Goal: Task Accomplishment & Management: Manage account settings

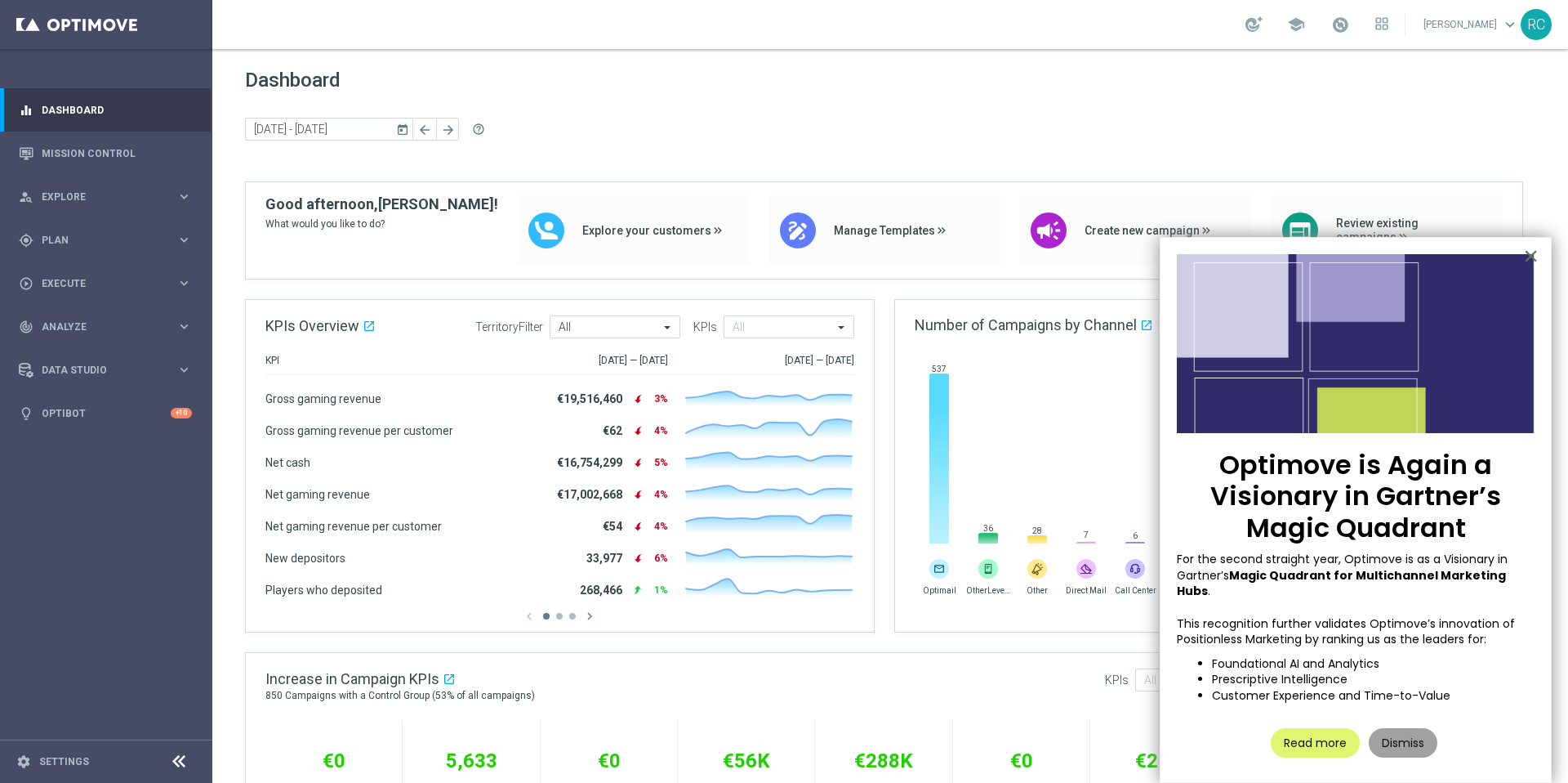
click at [1397, 729] on button "Dismiss" at bounding box center [1403, 742] width 69 height 29
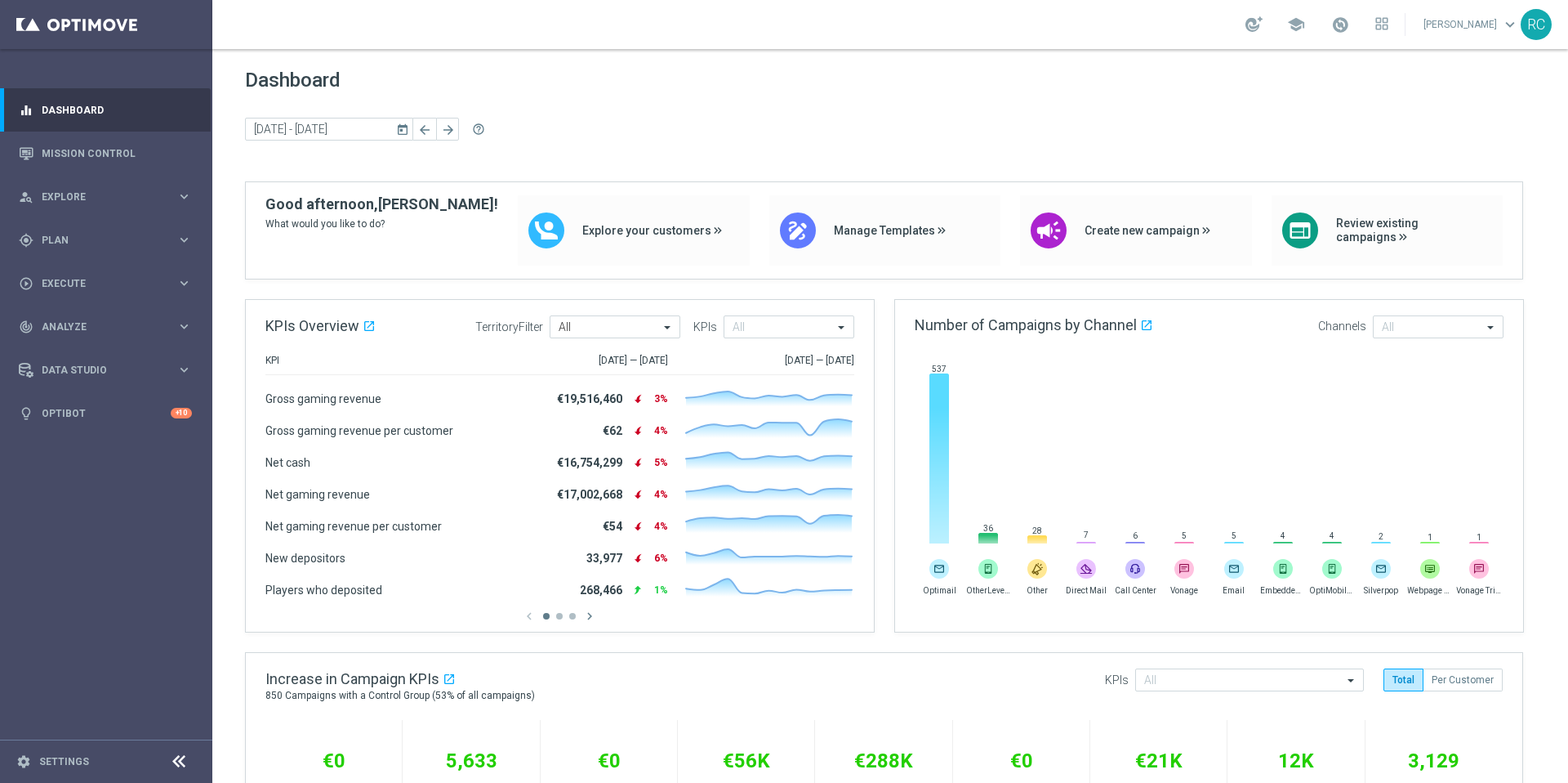
click at [1471, 29] on link "[PERSON_NAME] keyboard_arrow_down" at bounding box center [1471, 24] width 99 height 25
click at [187, 237] on icon "keyboard_arrow_right" at bounding box center [184, 240] width 16 height 16
click at [182, 437] on icon "keyboard_arrow_right" at bounding box center [184, 430] width 16 height 16
click at [199, 417] on div "Data Studio keyboard_arrow_right" at bounding box center [105, 418] width 211 height 43
click at [190, 332] on icon "keyboard_arrow_right" at bounding box center [184, 327] width 16 height 16
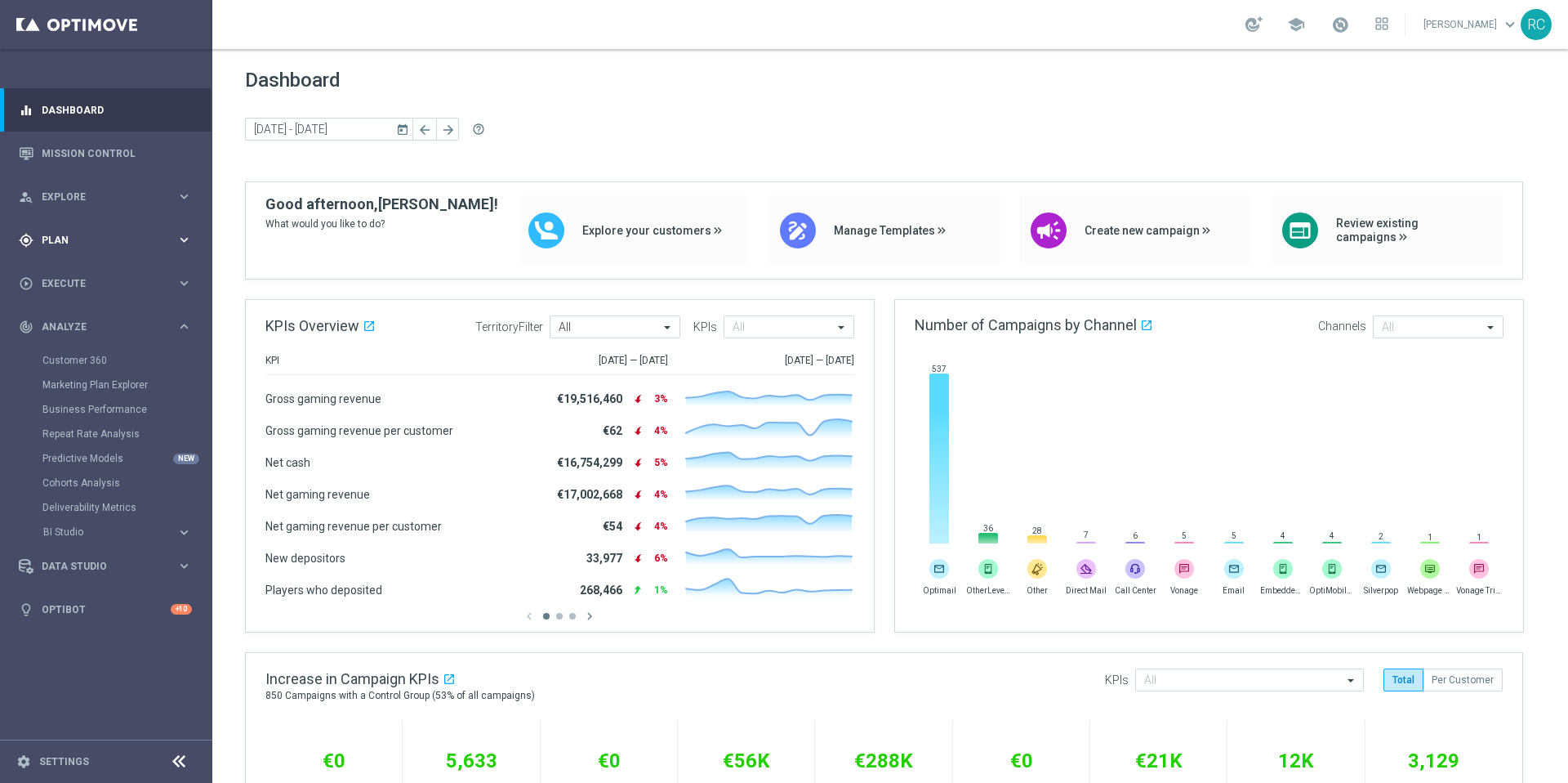
click at [184, 243] on icon "keyboard_arrow_right" at bounding box center [184, 240] width 16 height 16
click at [184, 197] on icon "keyboard_arrow_right" at bounding box center [184, 197] width 16 height 16
click at [42, 766] on link "Settings" at bounding box center [64, 761] width 50 height 10
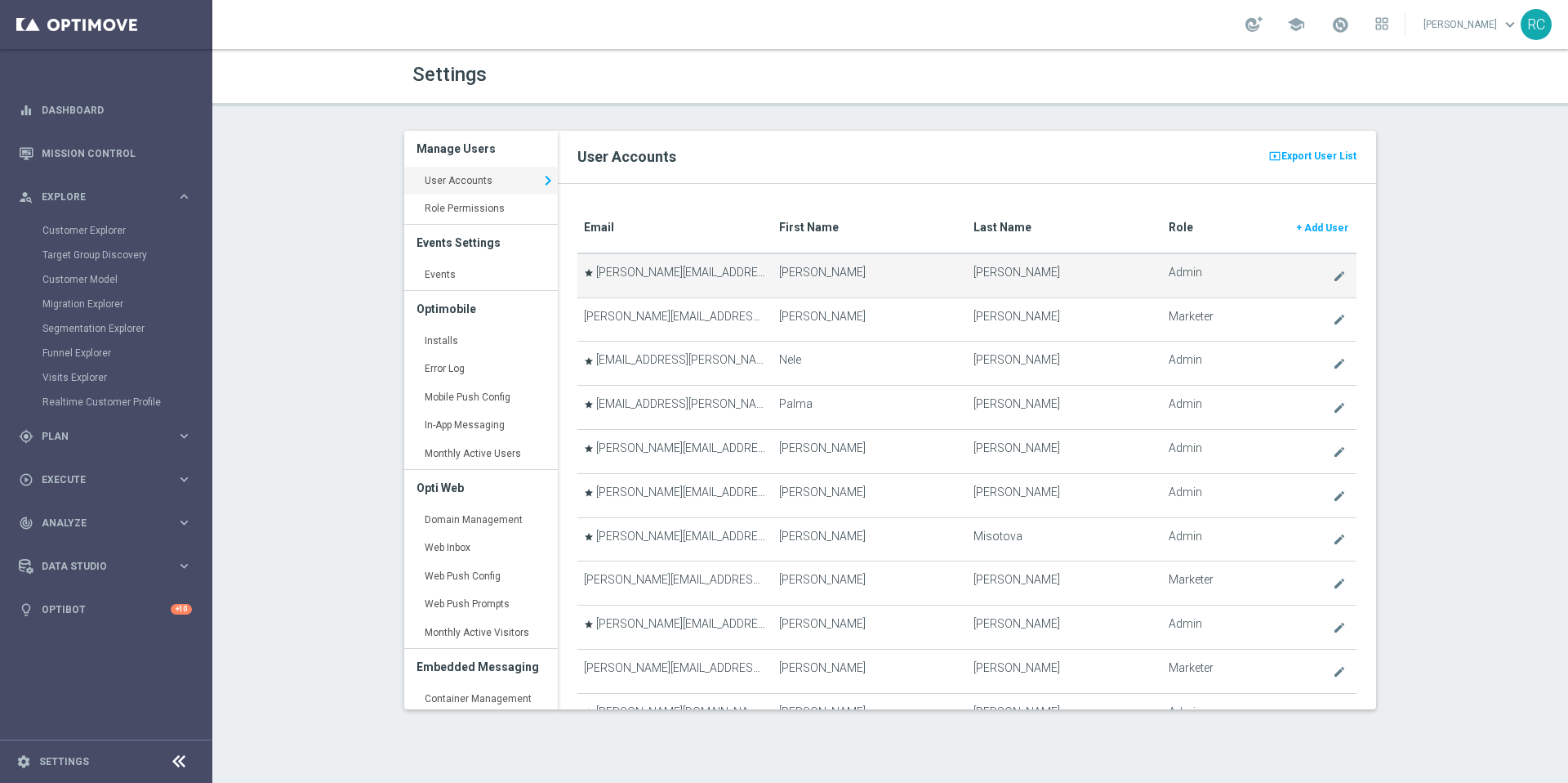
click at [755, 275] on td "star [PERSON_NAME][EMAIL_ADDRESS][PERSON_NAME][DOMAIN_NAME]" at bounding box center [675, 275] width 194 height 44
click at [1333, 274] on icon "create" at bounding box center [1339, 276] width 13 height 13
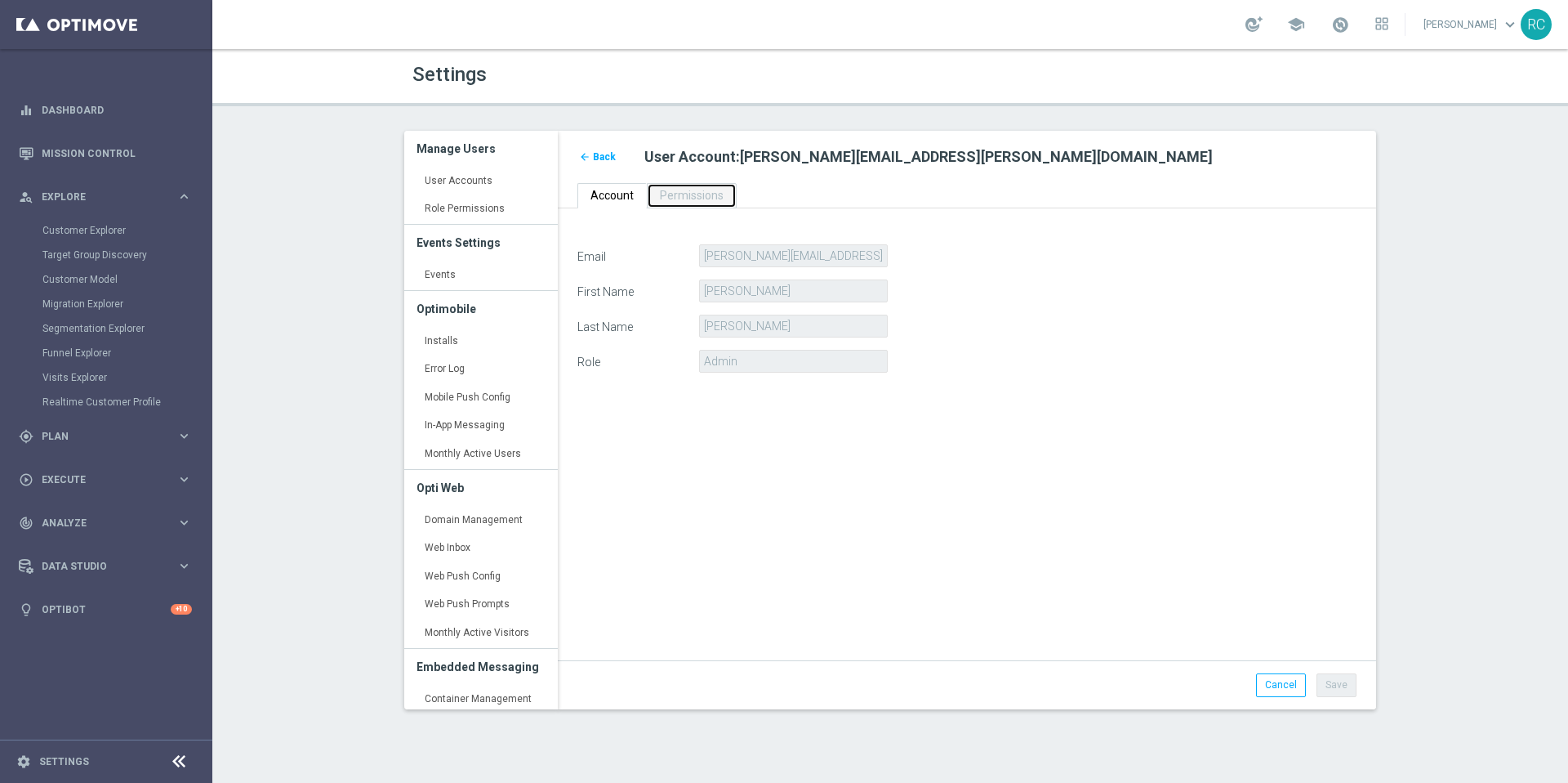
click at [706, 204] on link "Permissions" at bounding box center [692, 195] width 90 height 25
click at [595, 161] on span "Back" at bounding box center [604, 156] width 23 height 11
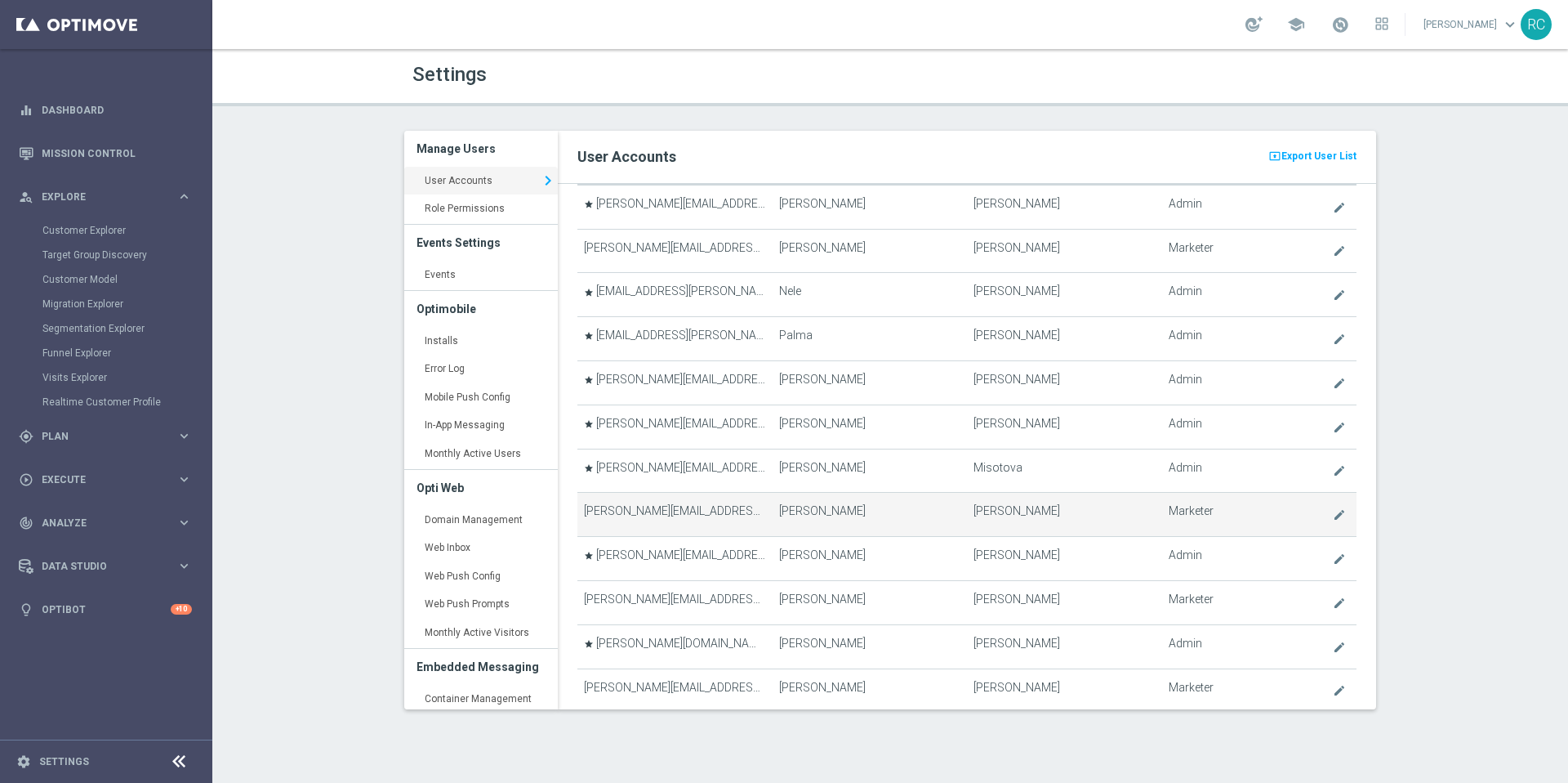
scroll to position [144, 0]
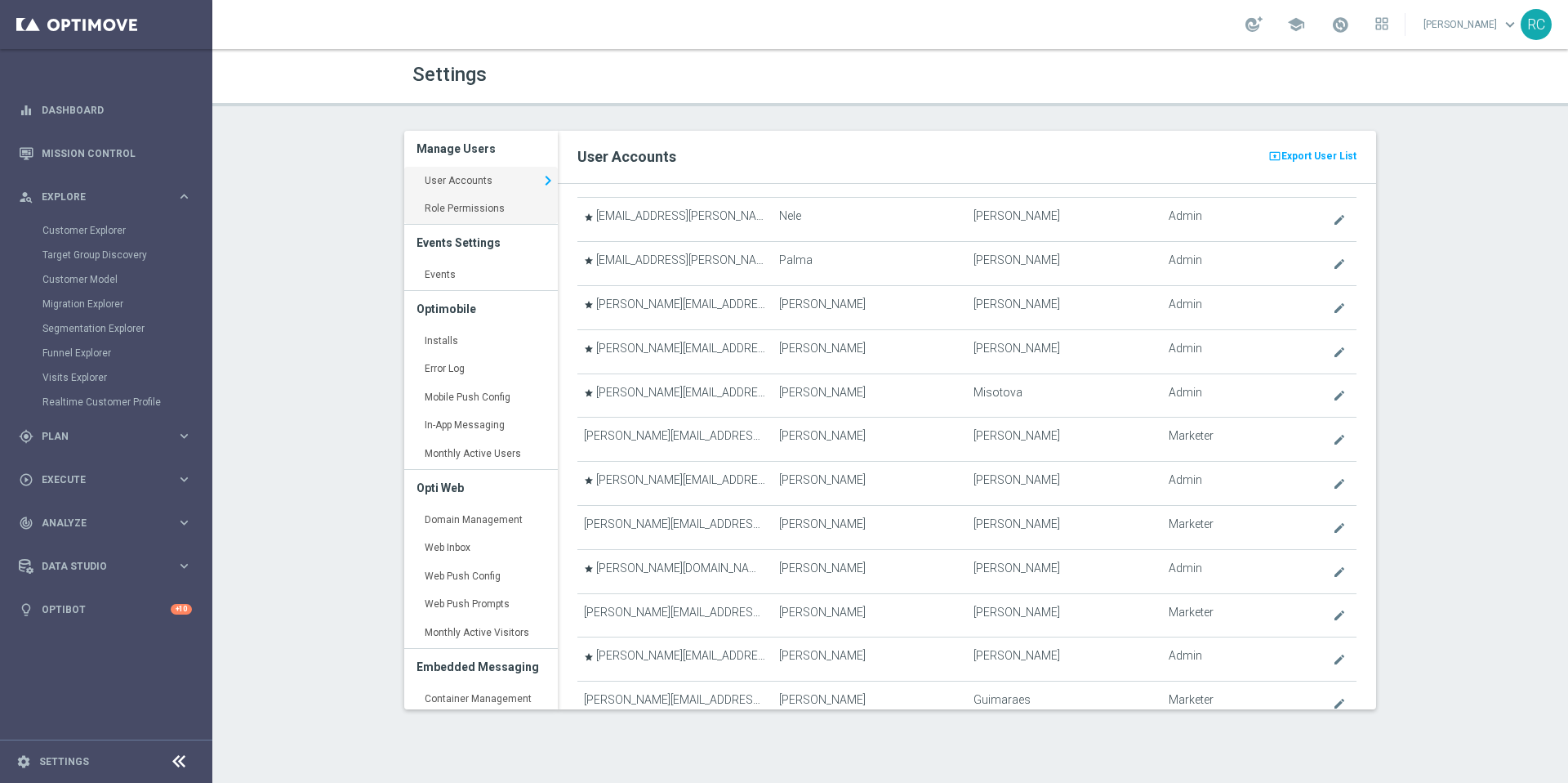
click at [484, 208] on link "Role Permissions keyboard_arrow_right" at bounding box center [481, 208] width 154 height 29
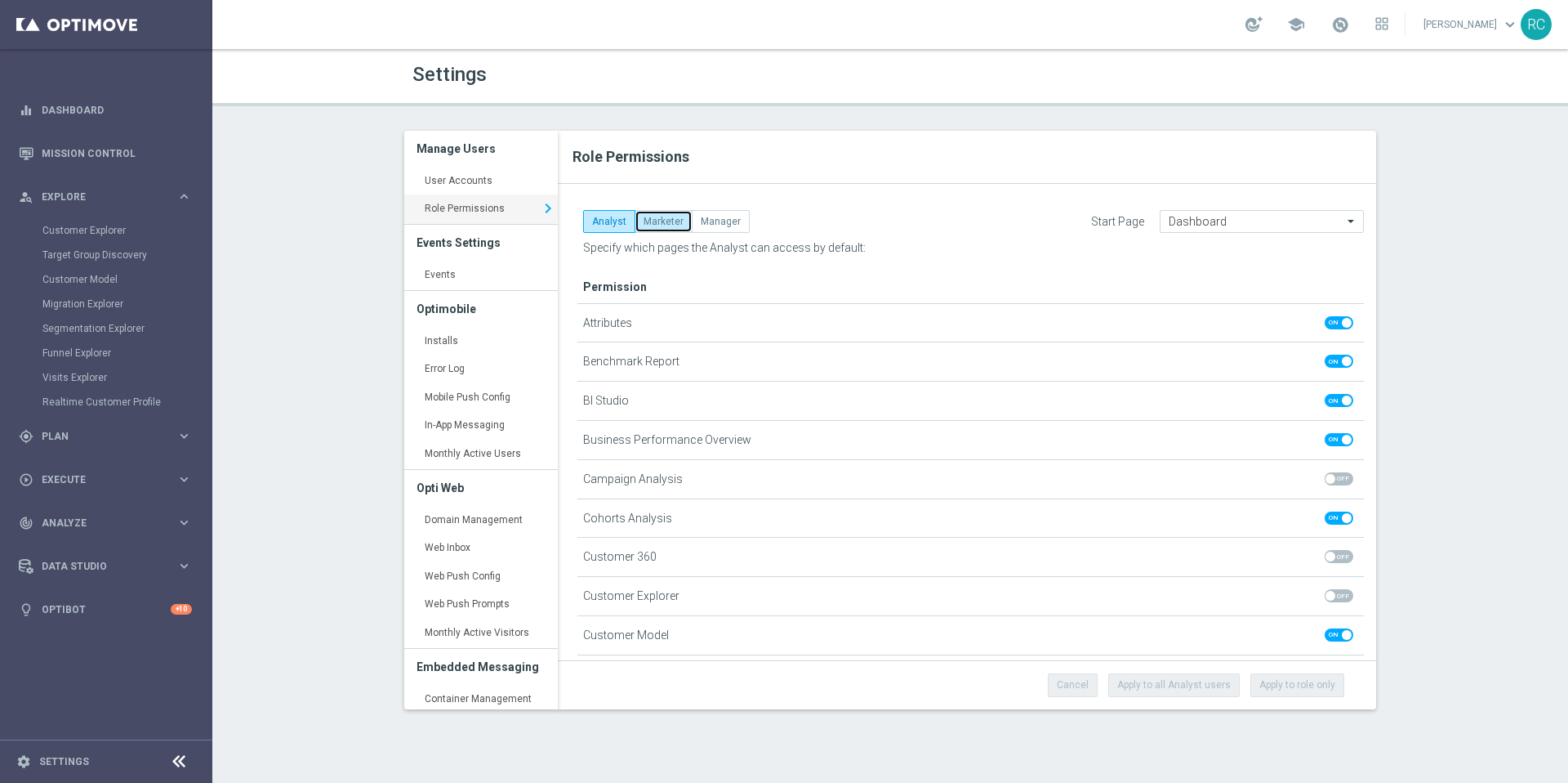
click at [674, 229] on button "Marketer" at bounding box center [664, 221] width 58 height 23
checkbox input "true"
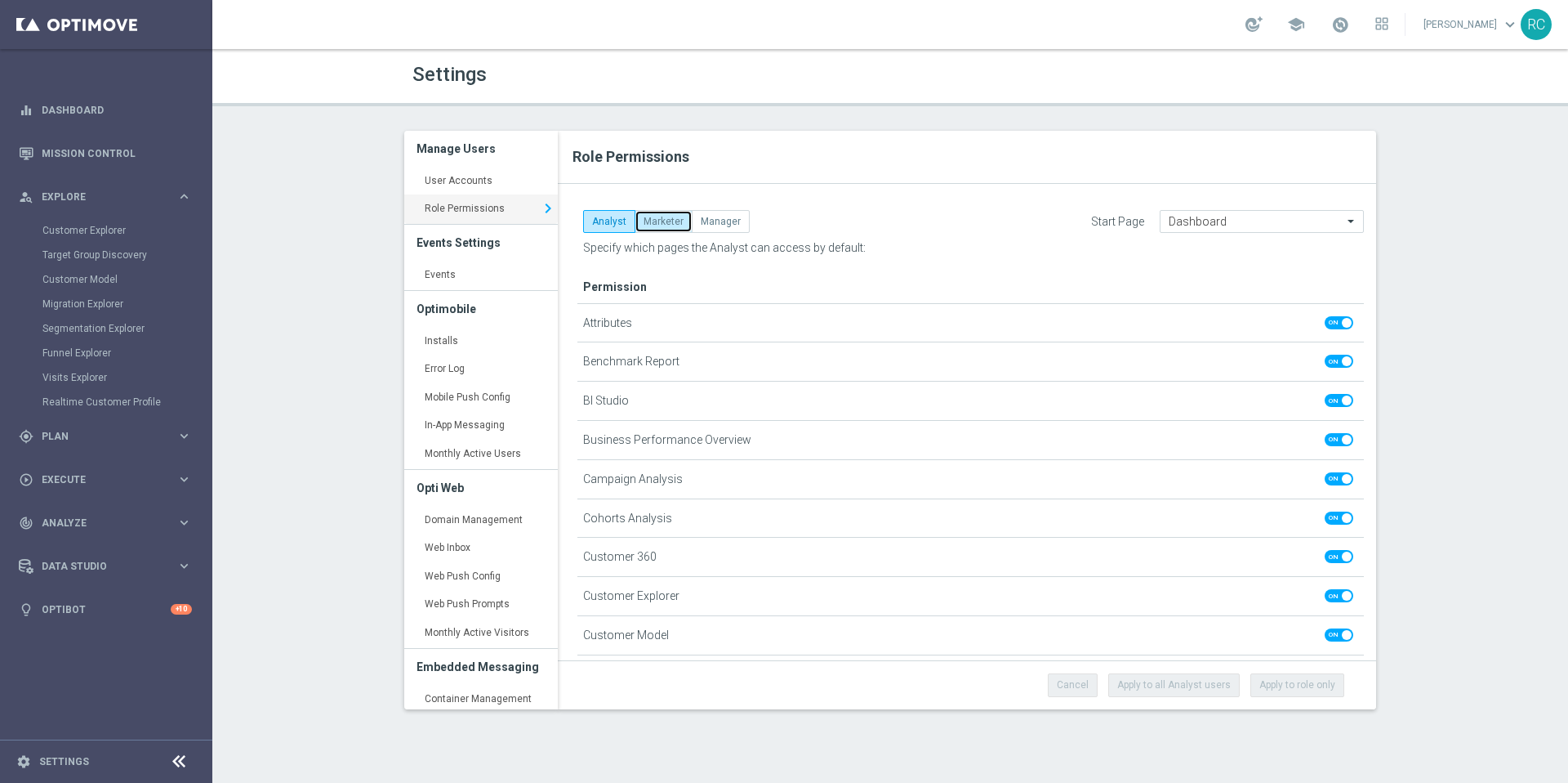
checkbox input "true"
checkbox input "false"
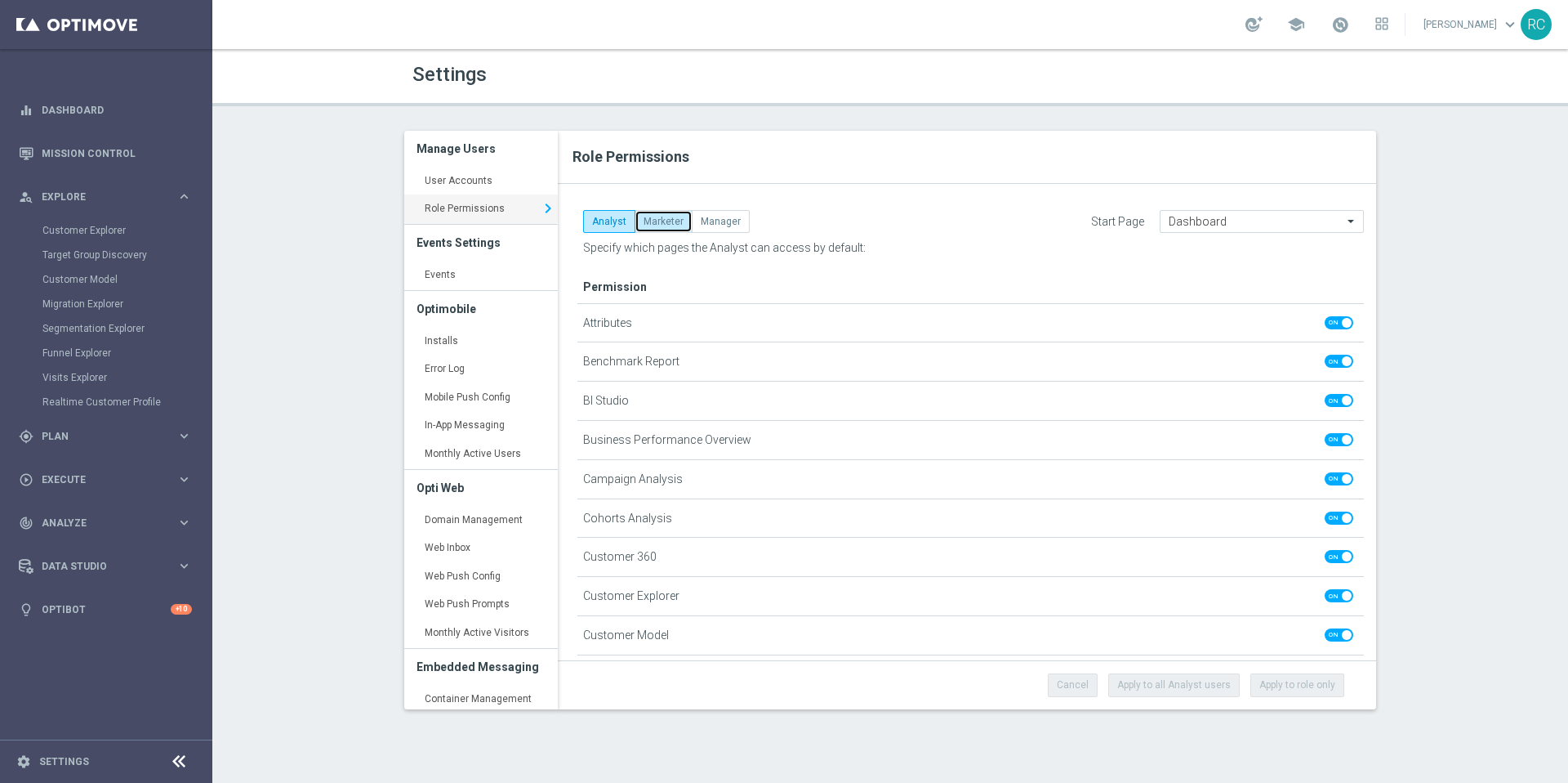
checkbox input "false"
checkbox input "true"
checkbox input "false"
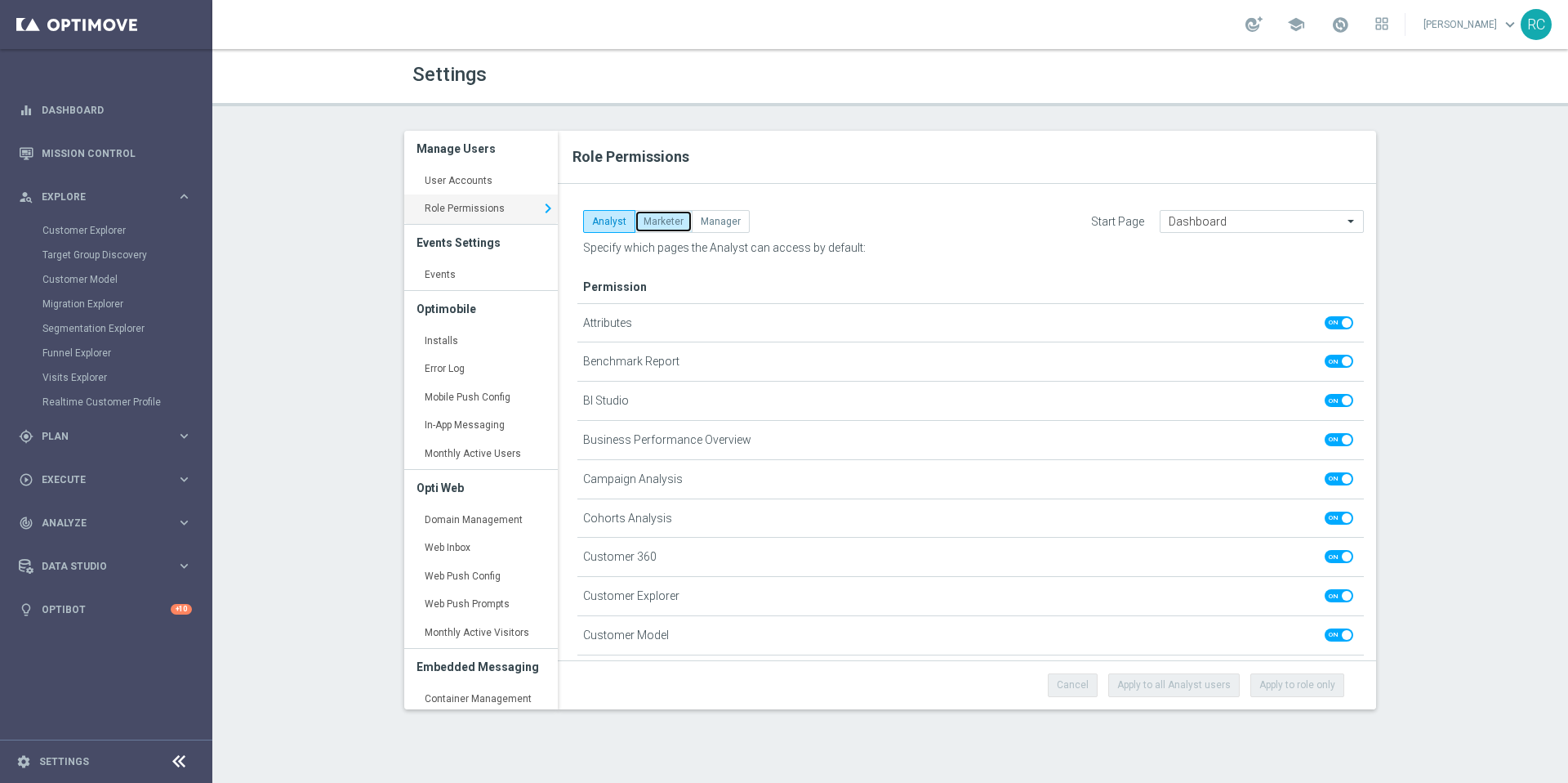
checkbox input "true"
click at [722, 229] on button "Manager" at bounding box center [721, 221] width 58 height 23
checkbox input "true"
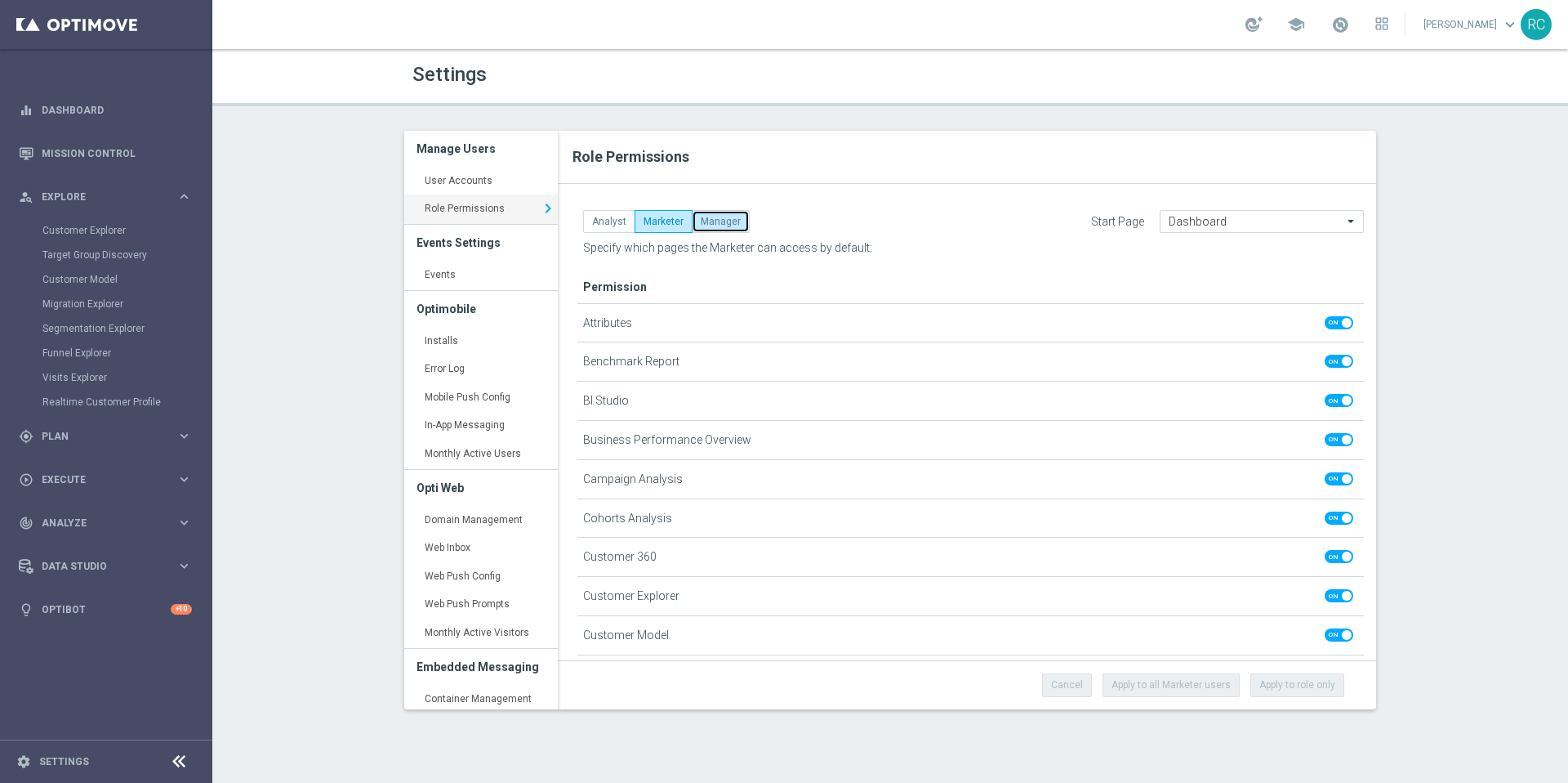
checkbox input "true"
click at [673, 225] on button "Marketer" at bounding box center [664, 221] width 58 height 23
checkbox input "false"
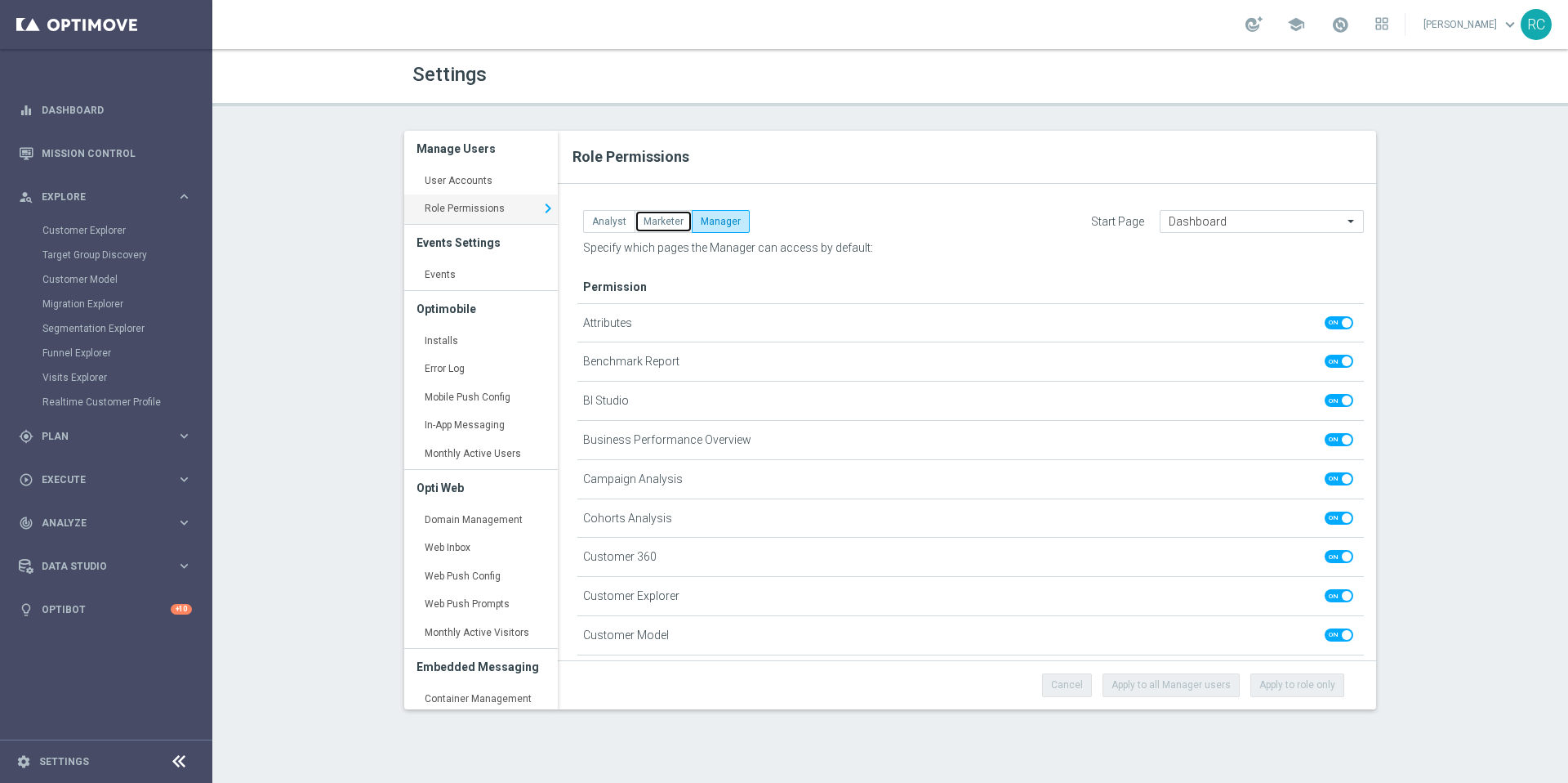
checkbox input "false"
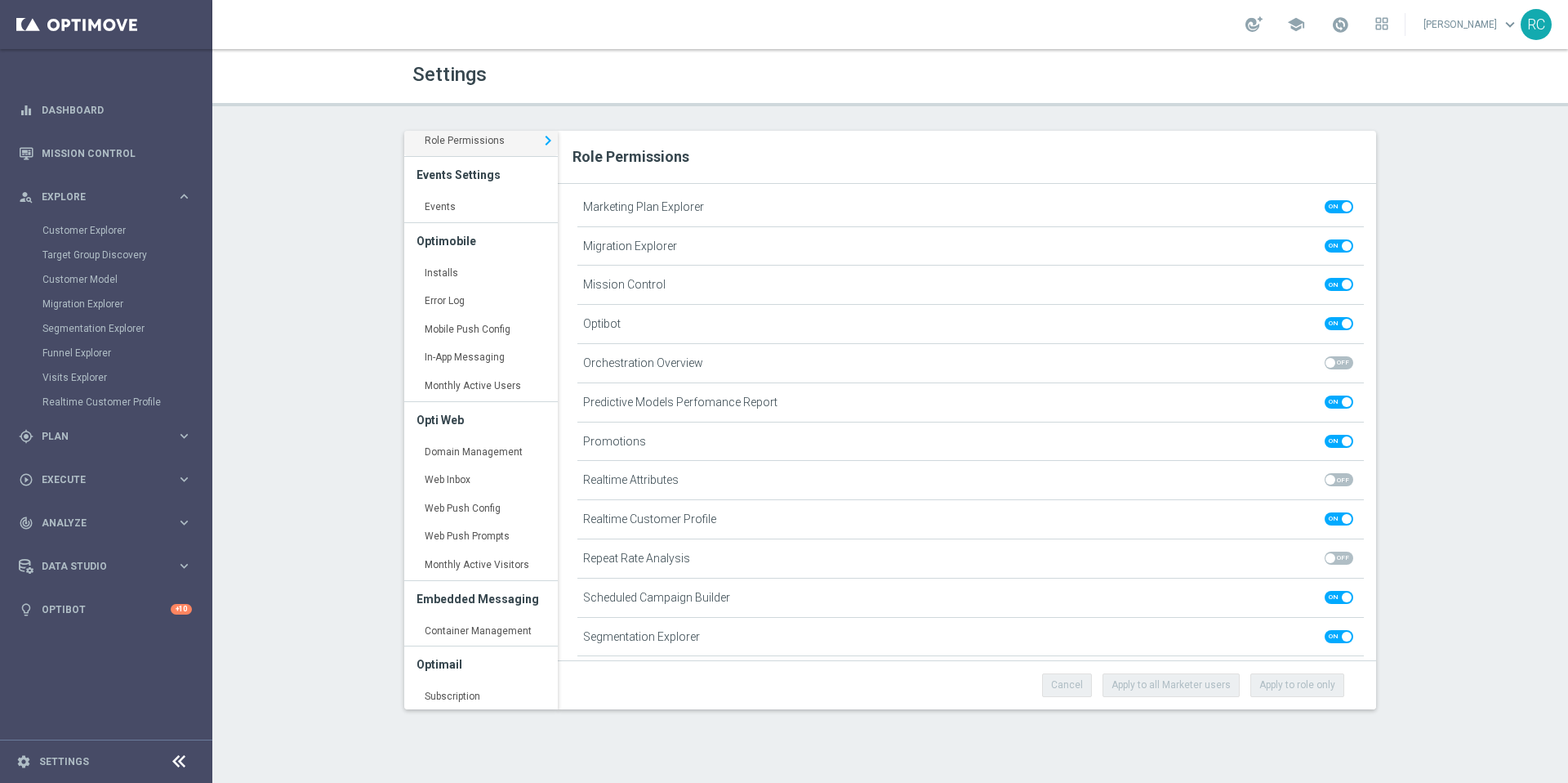
scroll to position [95, 0]
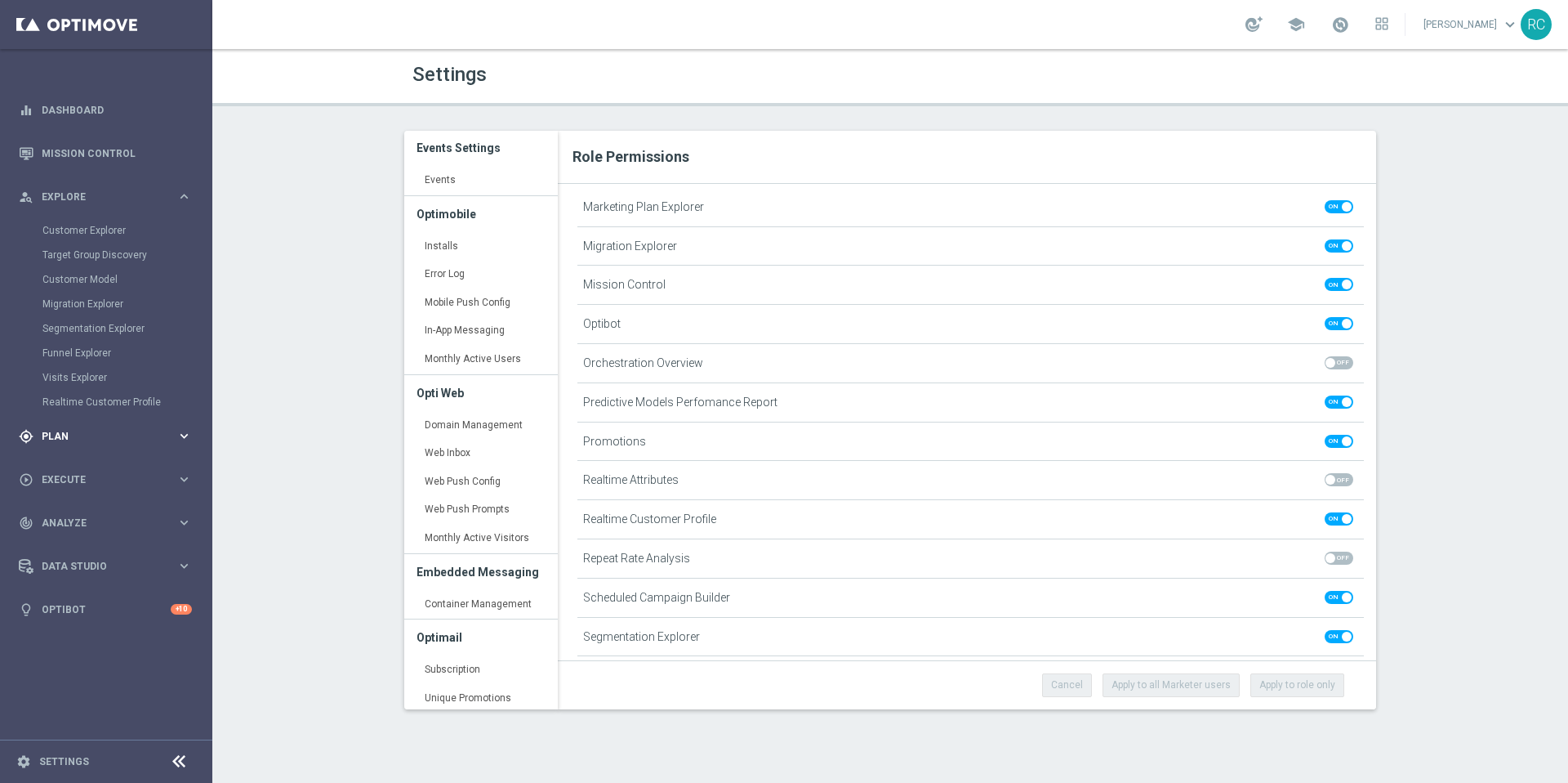
click at [184, 434] on icon "keyboard_arrow_right" at bounding box center [184, 436] width 16 height 16
click at [183, 437] on icon "keyboard_arrow_right" at bounding box center [184, 430] width 16 height 16
click at [191, 381] on icon "keyboard_arrow_right" at bounding box center [184, 376] width 16 height 16
click at [186, 566] on icon "keyboard_arrow_right" at bounding box center [184, 566] width 16 height 16
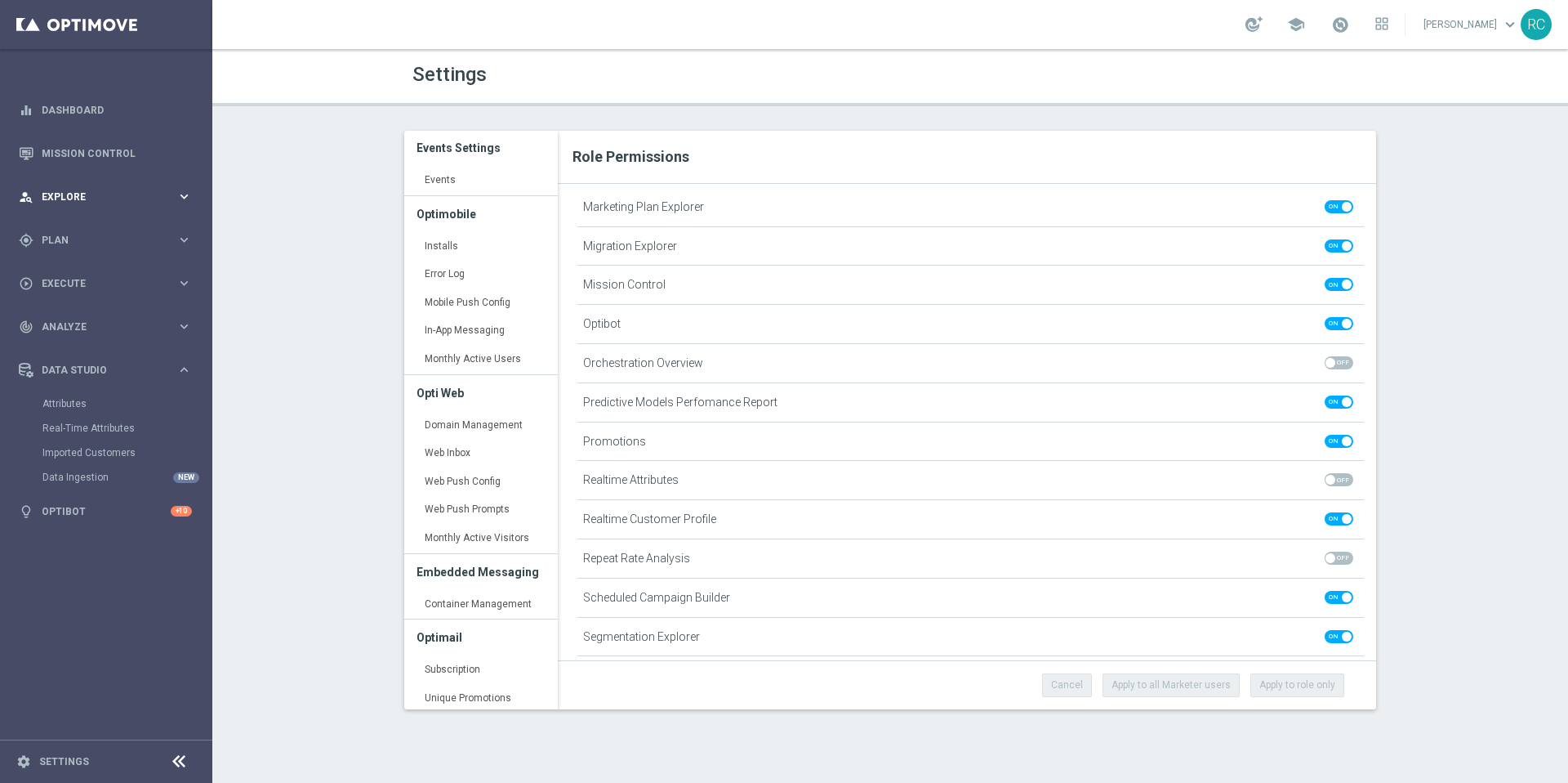
click at [182, 194] on icon "keyboard_arrow_right" at bounding box center [184, 197] width 16 height 16
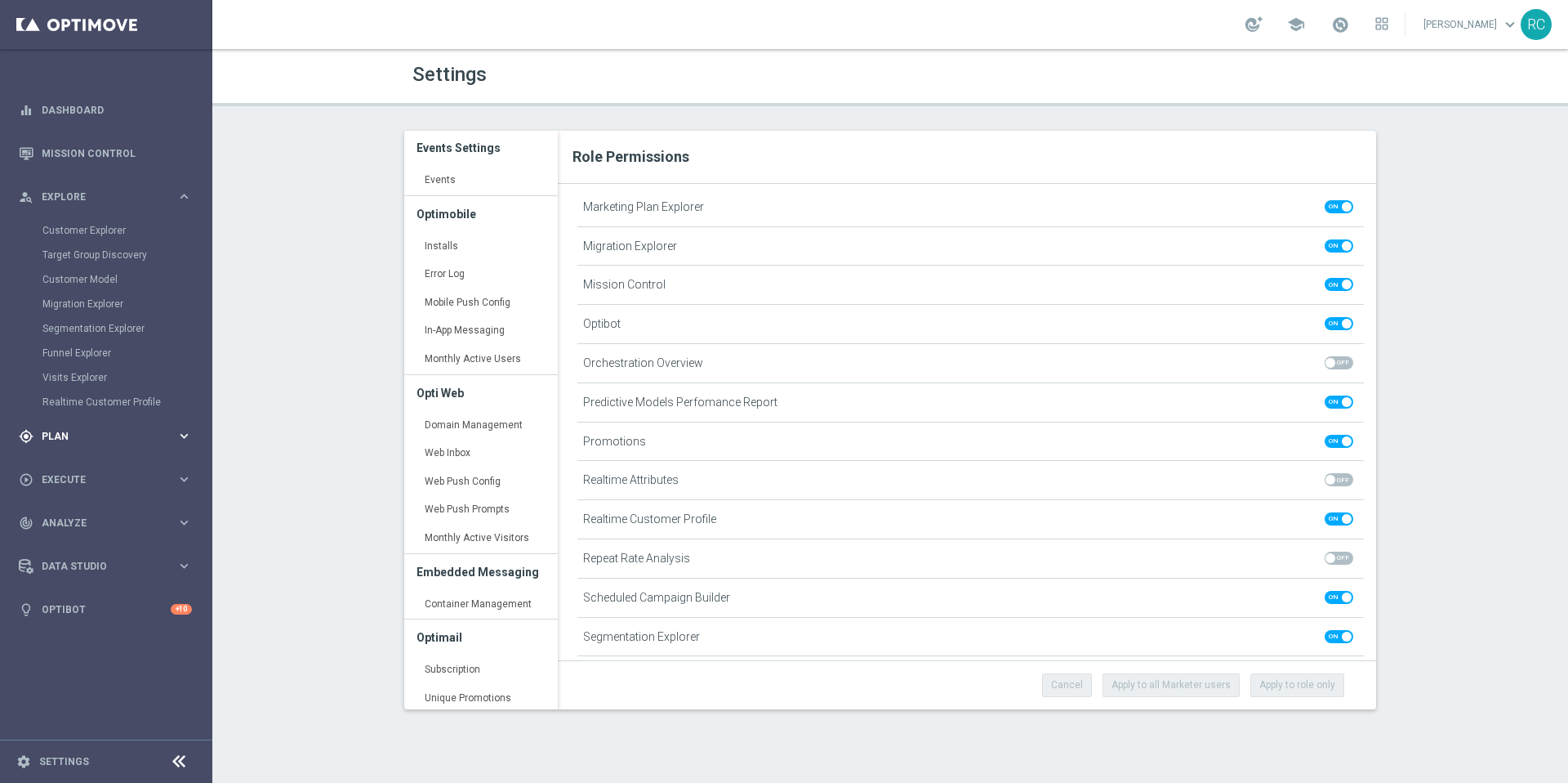
click at [181, 438] on icon "keyboard_arrow_right" at bounding box center [184, 436] width 16 height 16
click at [497, 359] on link "Monthly Active Users keyboard_arrow_right" at bounding box center [481, 359] width 154 height 29
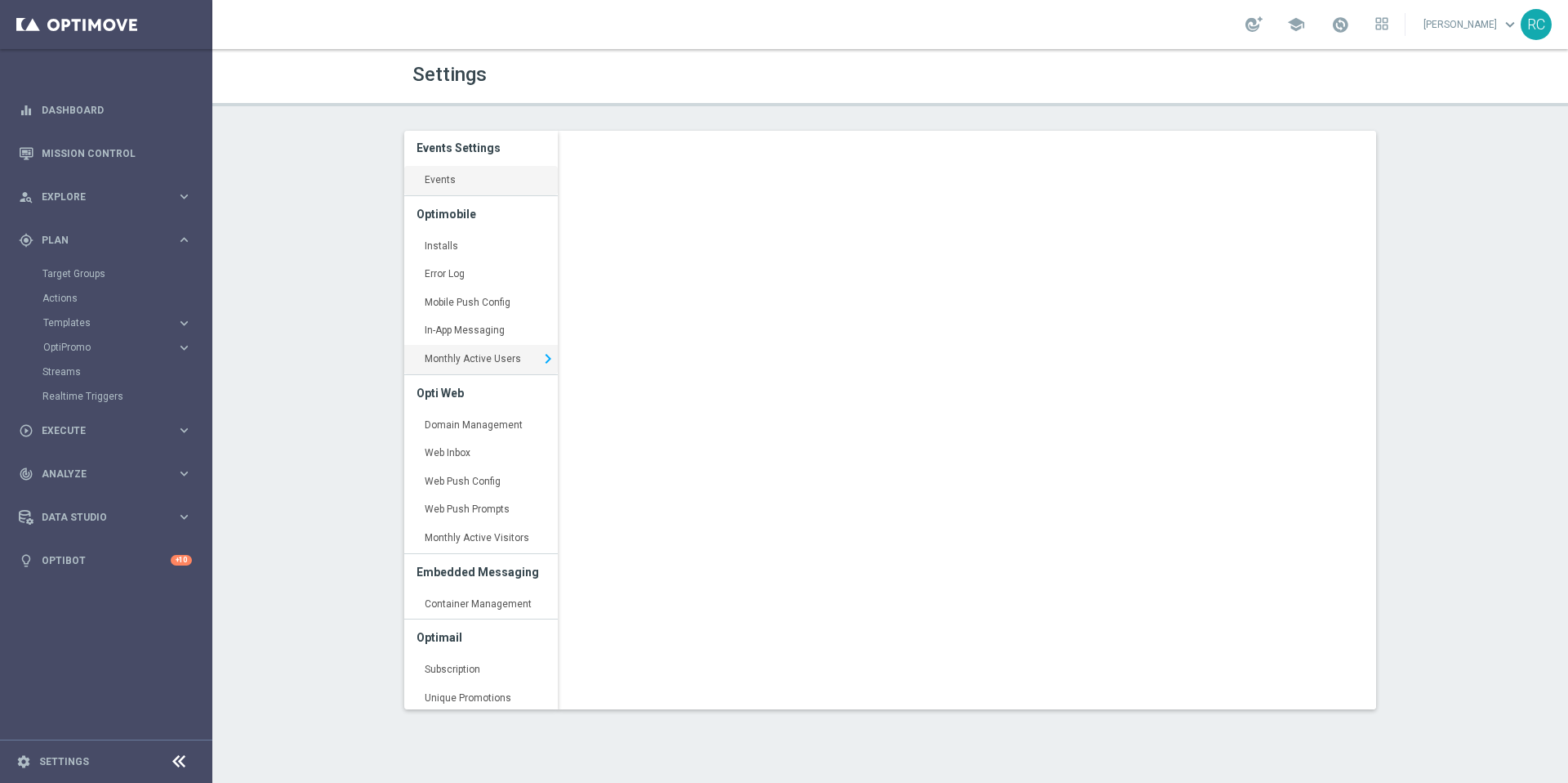
click at [447, 182] on link "Events keyboard_arrow_right" at bounding box center [481, 180] width 154 height 29
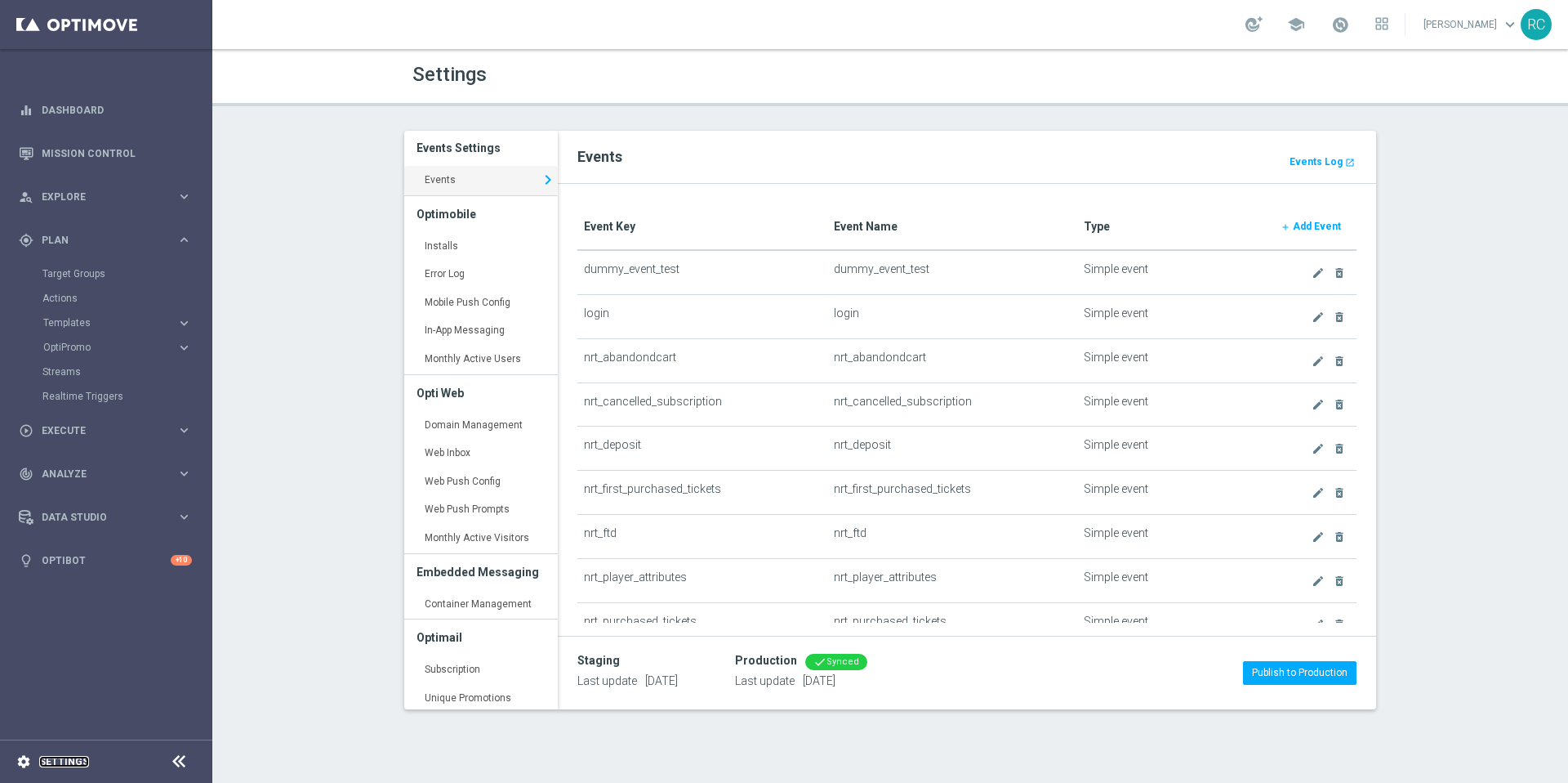
click at [79, 766] on link "Settings" at bounding box center [64, 761] width 50 height 10
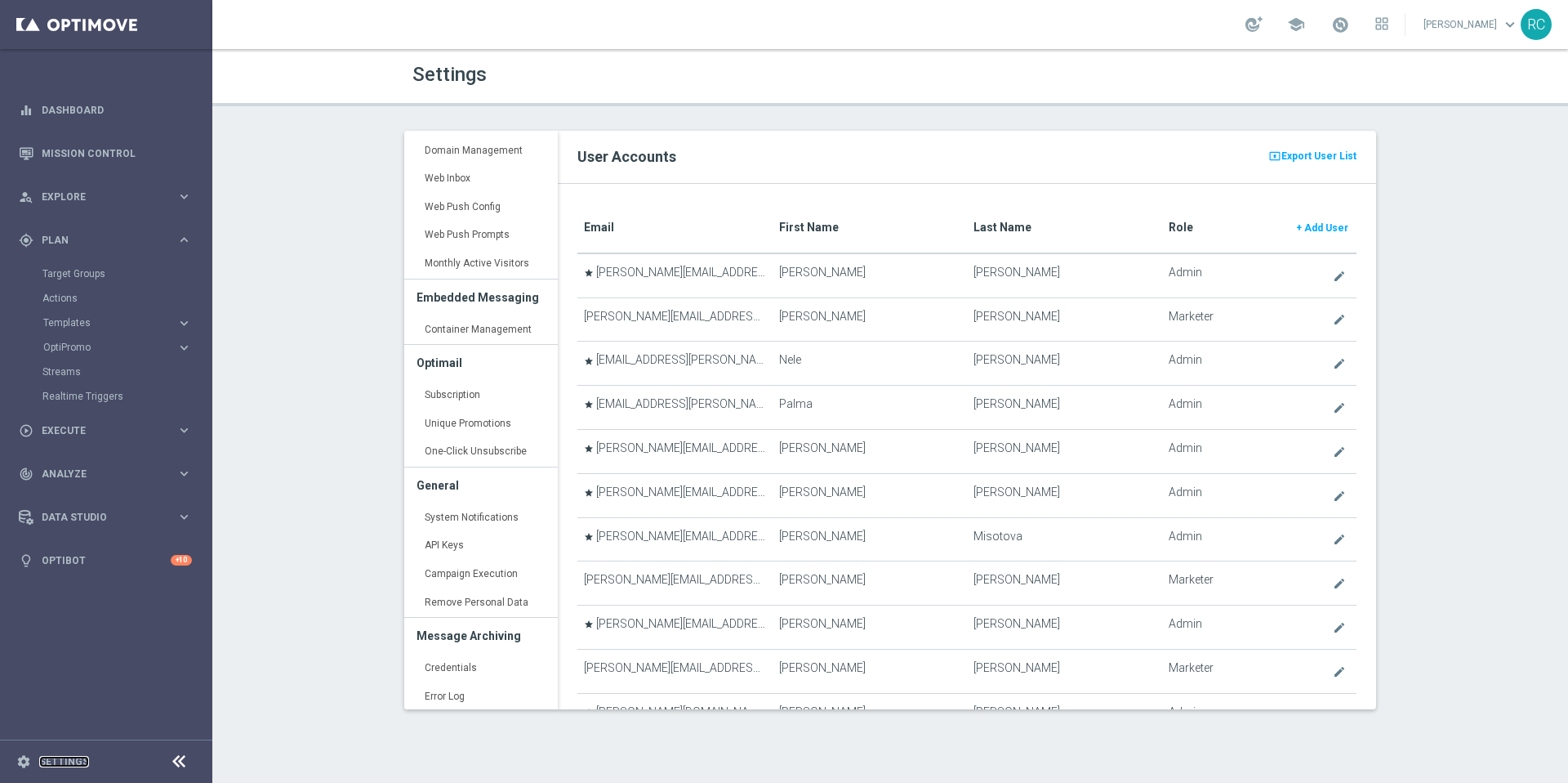
scroll to position [372, 0]
click at [501, 545] on link "API Keys keyboard_arrow_right" at bounding box center [481, 543] width 154 height 29
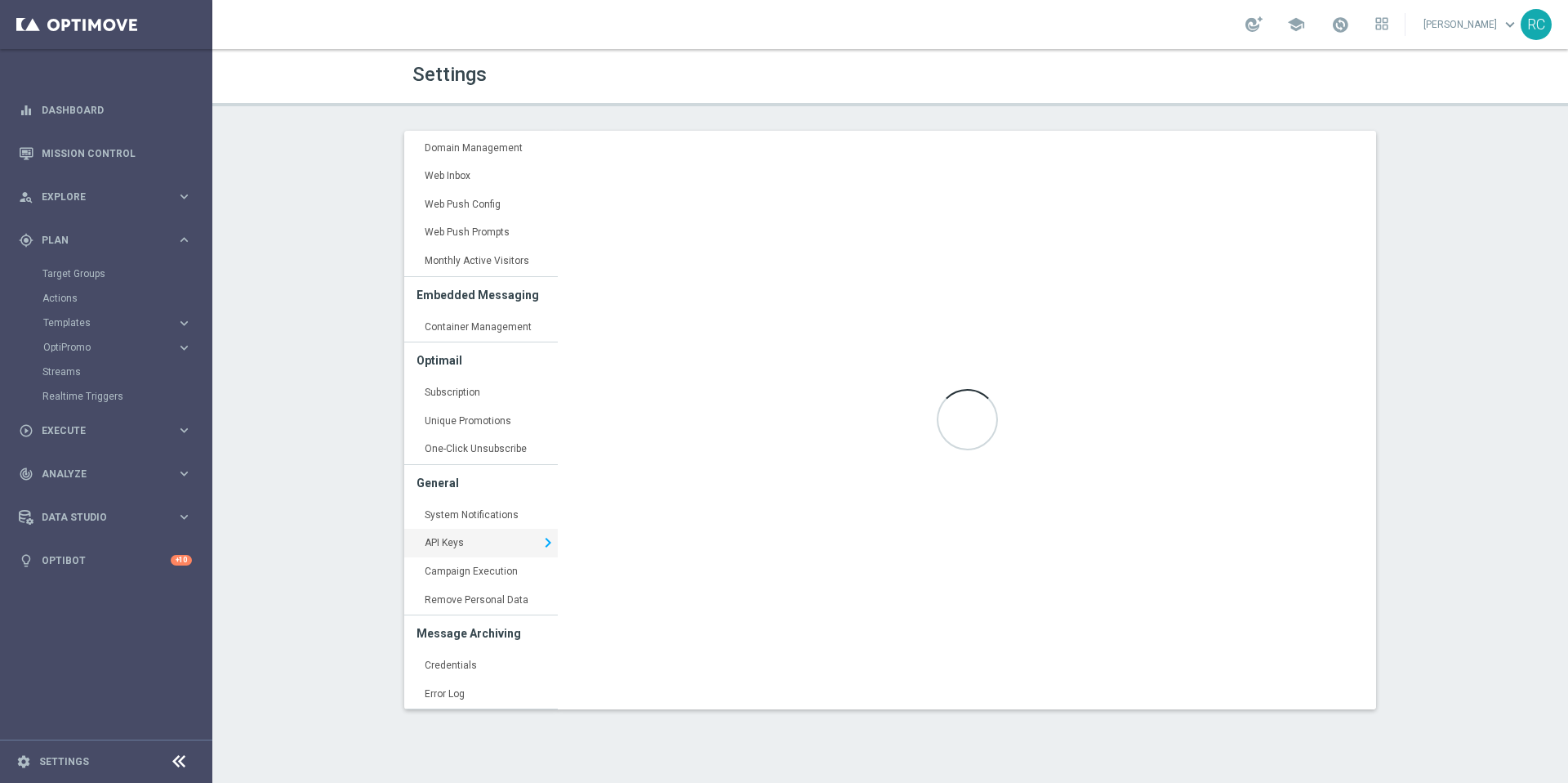
type input "[URL][DOMAIN_NAME]"
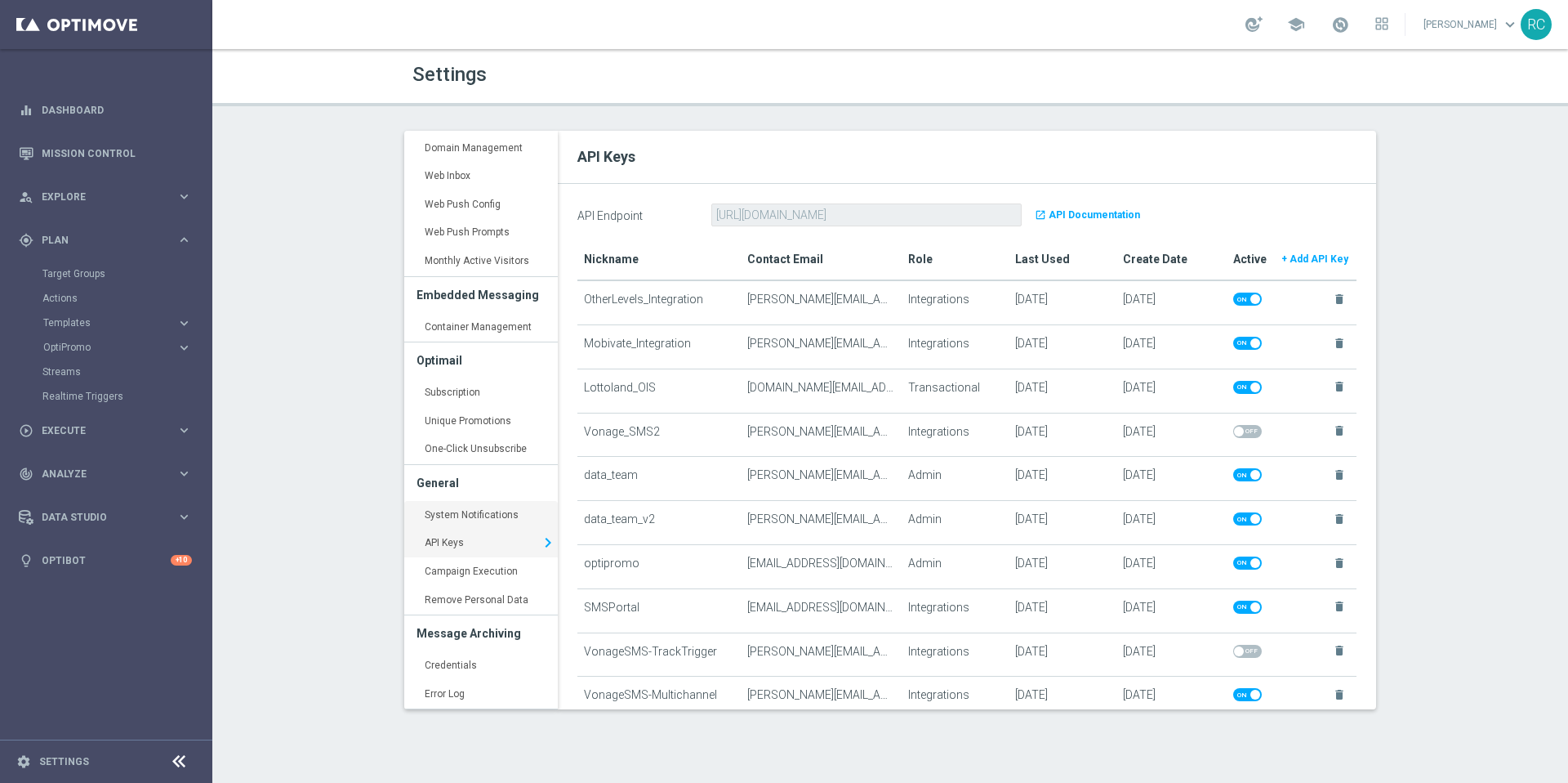
click at [481, 510] on link "System Notifications keyboard_arrow_right" at bounding box center [481, 515] width 154 height 29
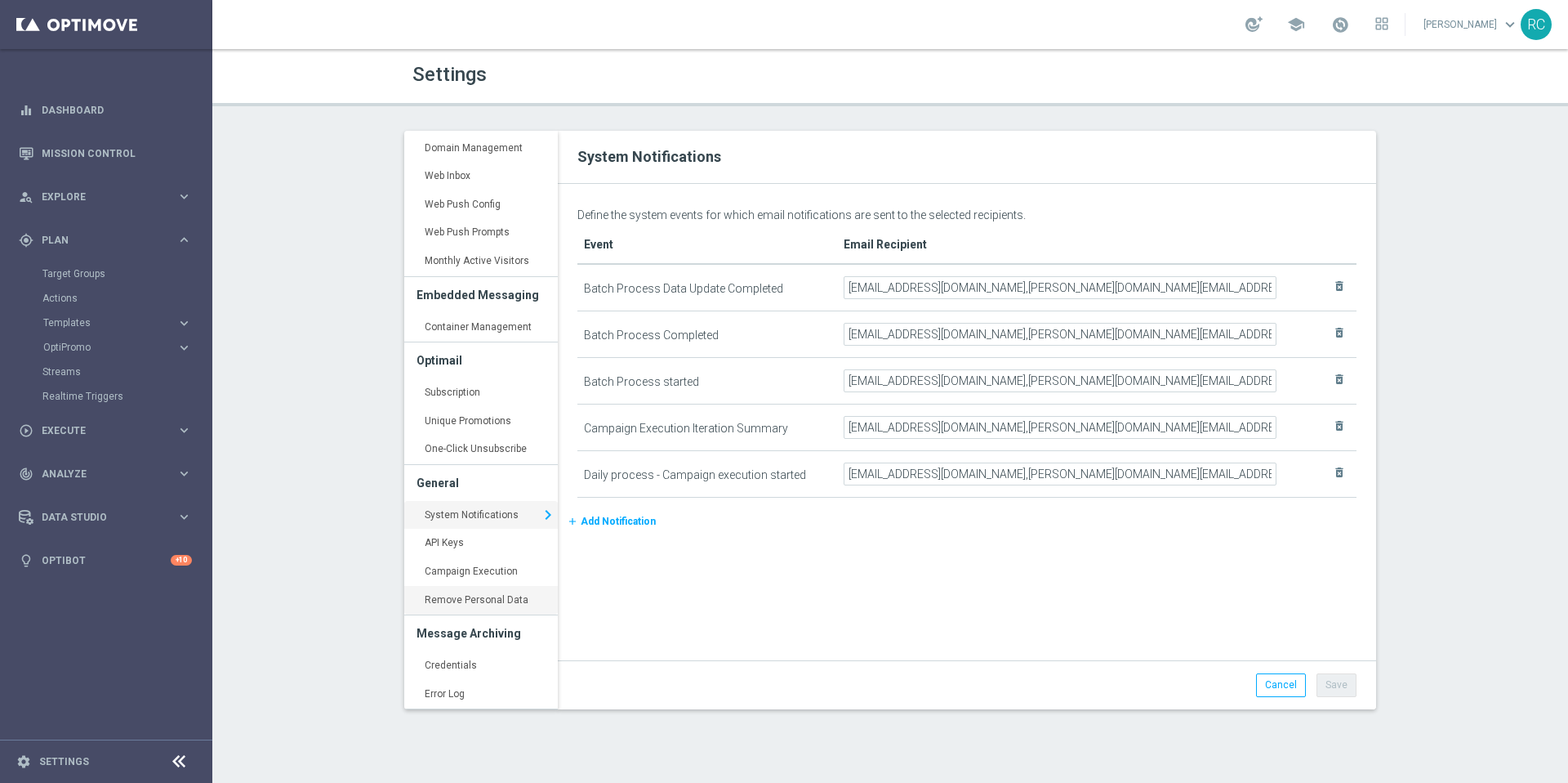
click at [501, 603] on link "Remove Personal Data keyboard_arrow_right" at bounding box center [481, 600] width 154 height 29
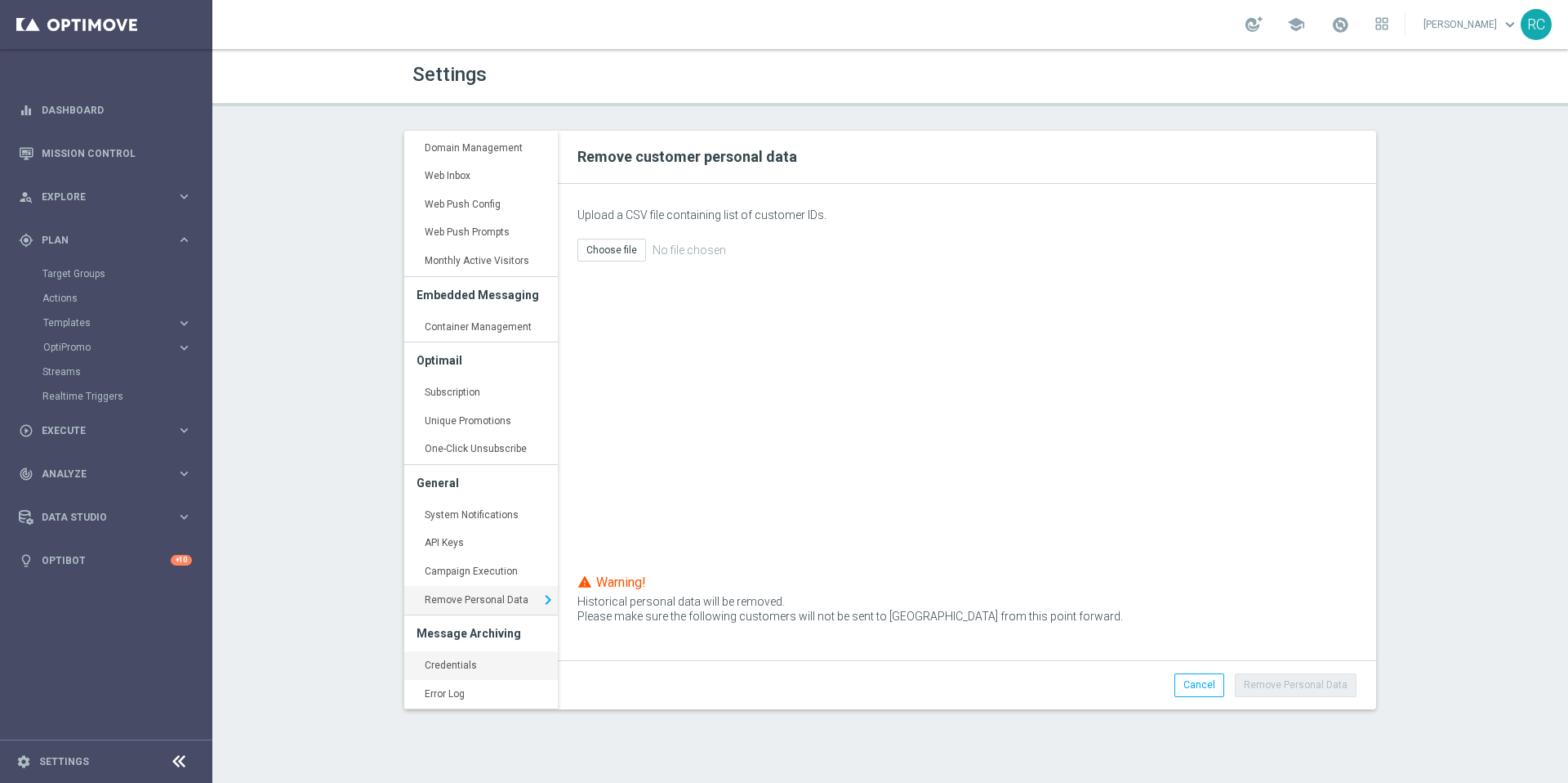
click at [483, 663] on link "Credentials keyboard_arrow_right" at bounding box center [481, 665] width 154 height 29
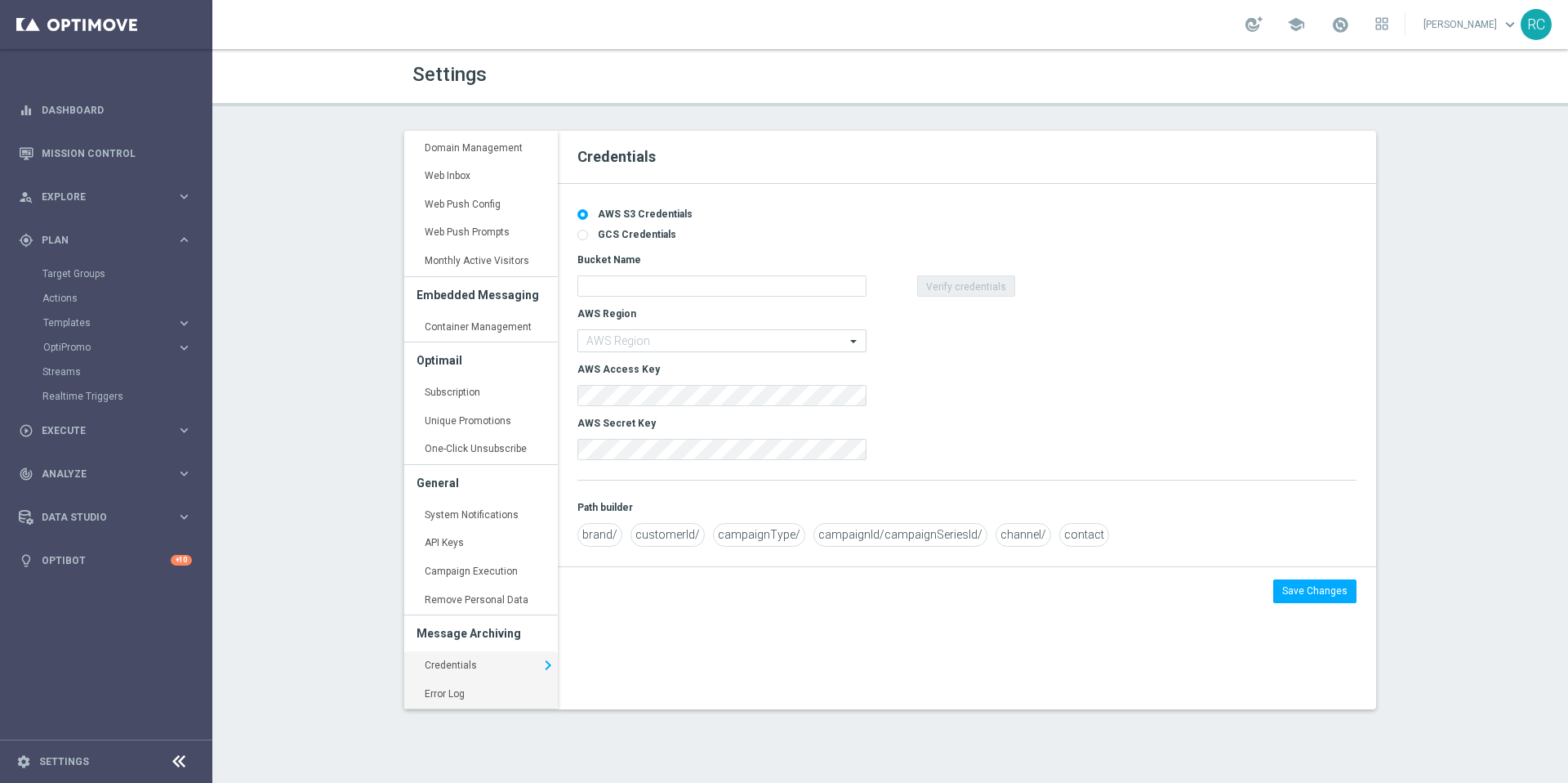
click at [479, 697] on link "Error Log keyboard_arrow_right" at bounding box center [481, 694] width 154 height 29
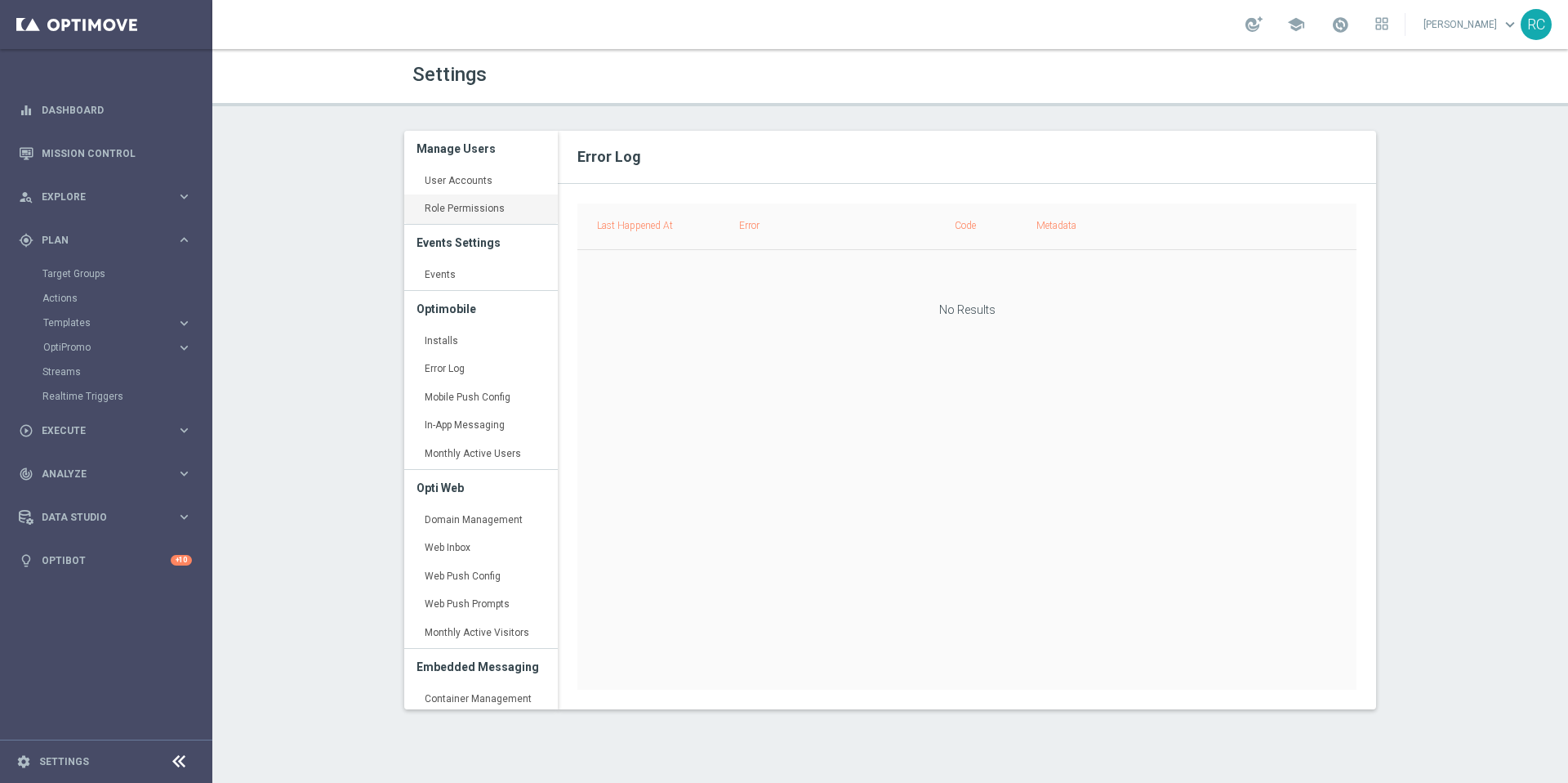
click at [468, 211] on link "Role Permissions keyboard_arrow_right" at bounding box center [481, 208] width 154 height 29
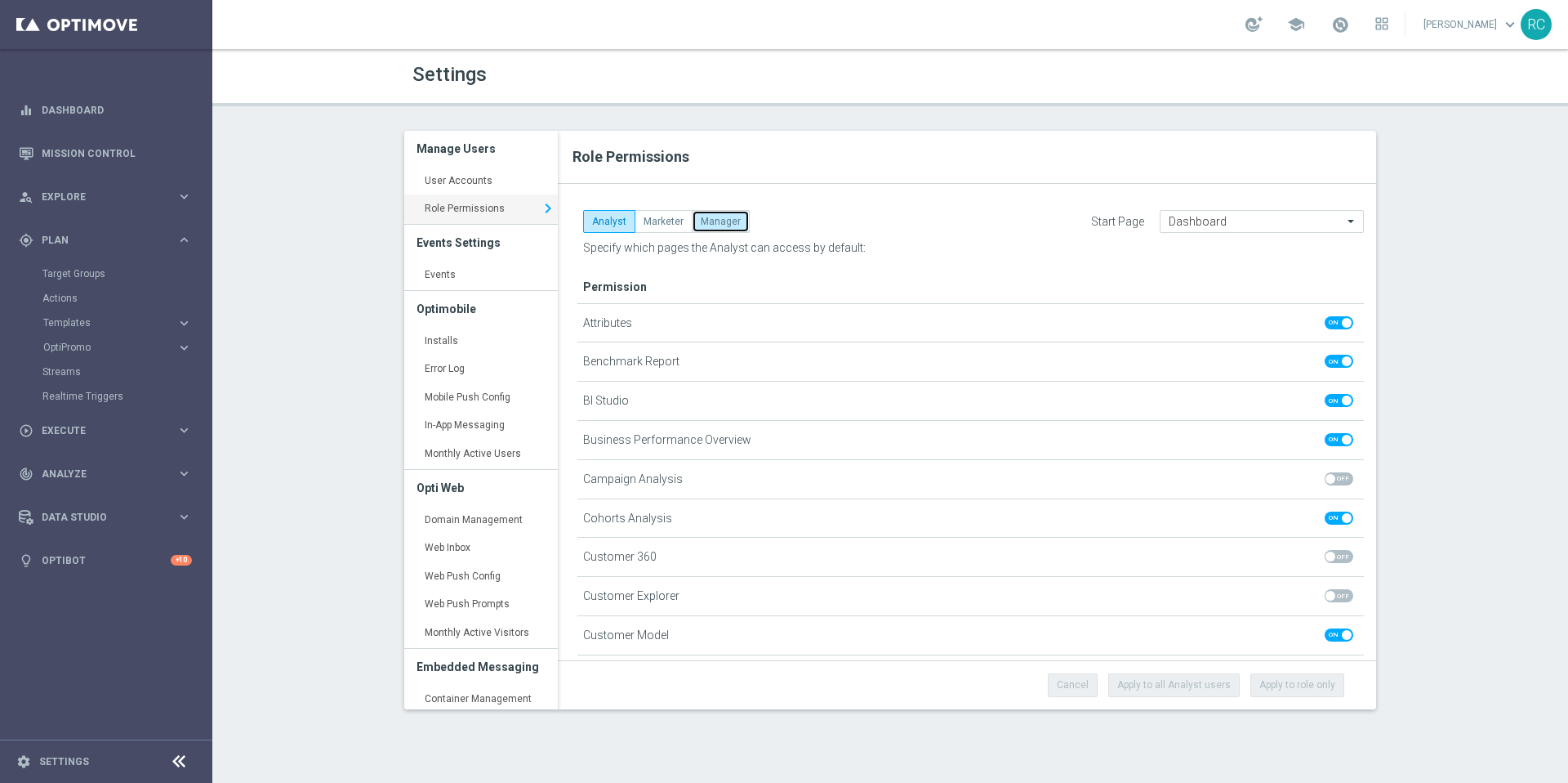
click at [708, 221] on button "Manager" at bounding box center [721, 221] width 58 height 23
checkbox input "true"
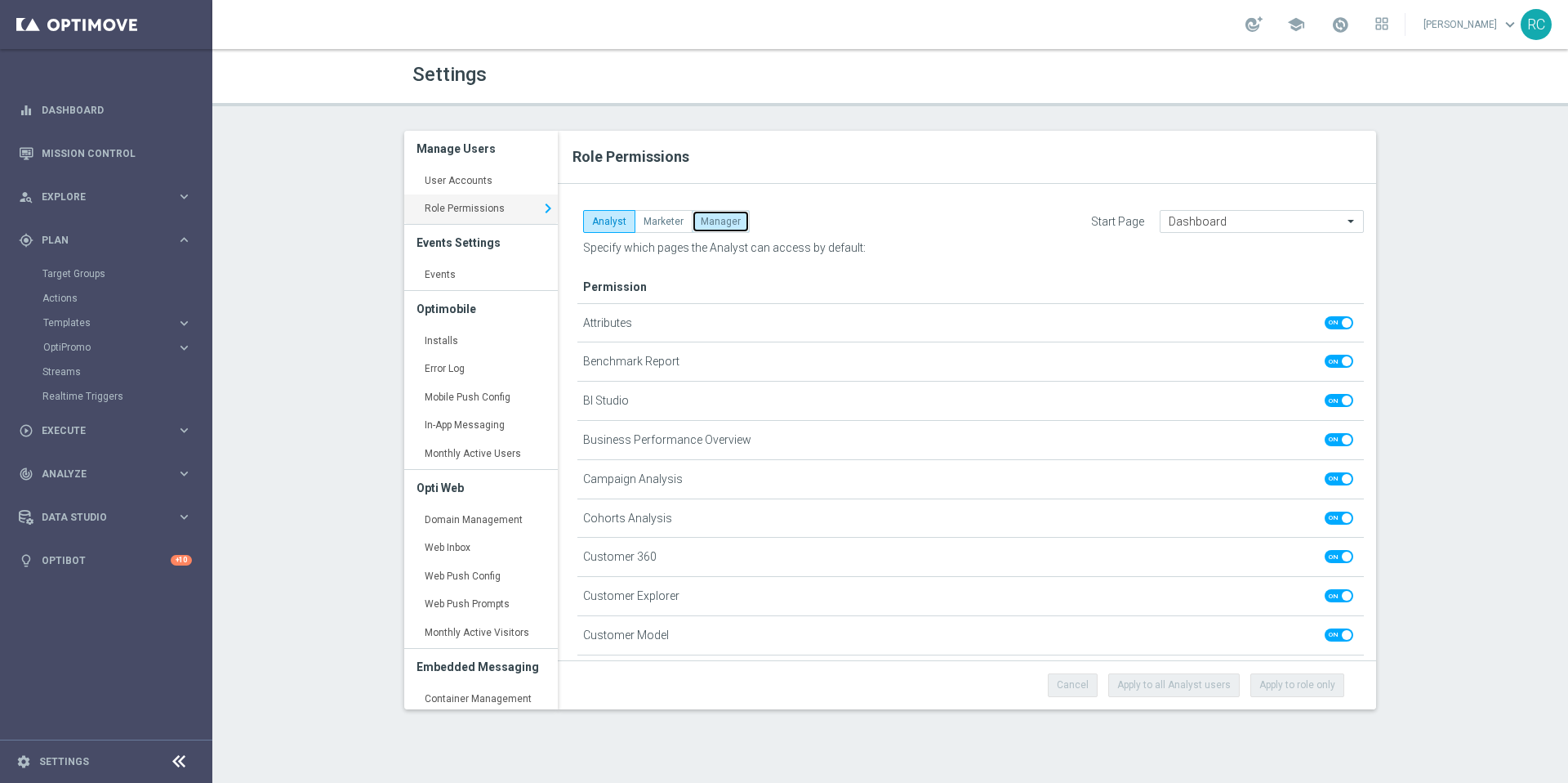
checkbox input "true"
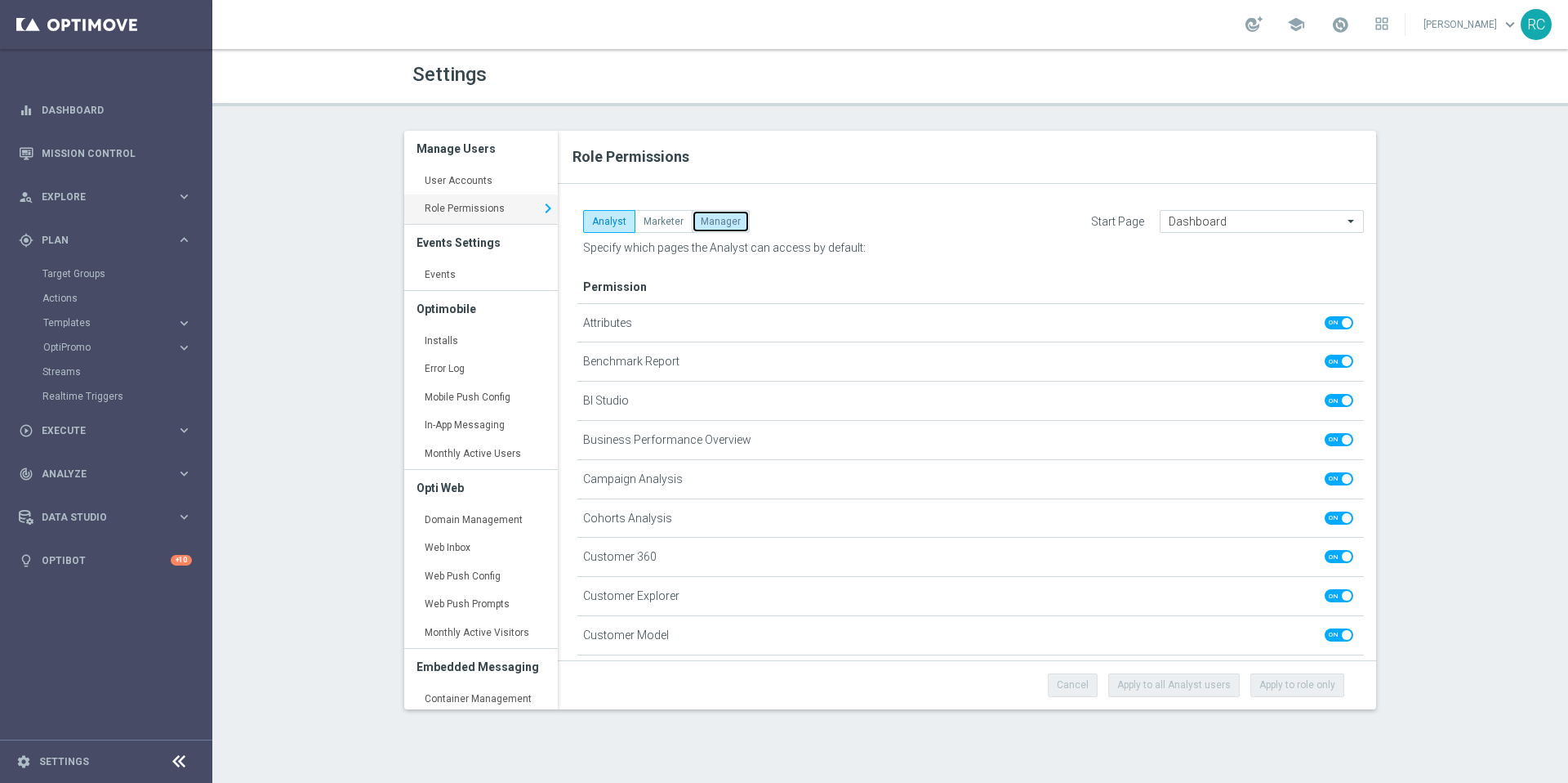
checkbox input "true"
click at [680, 223] on button "Marketer" at bounding box center [664, 221] width 58 height 23
checkbox input "false"
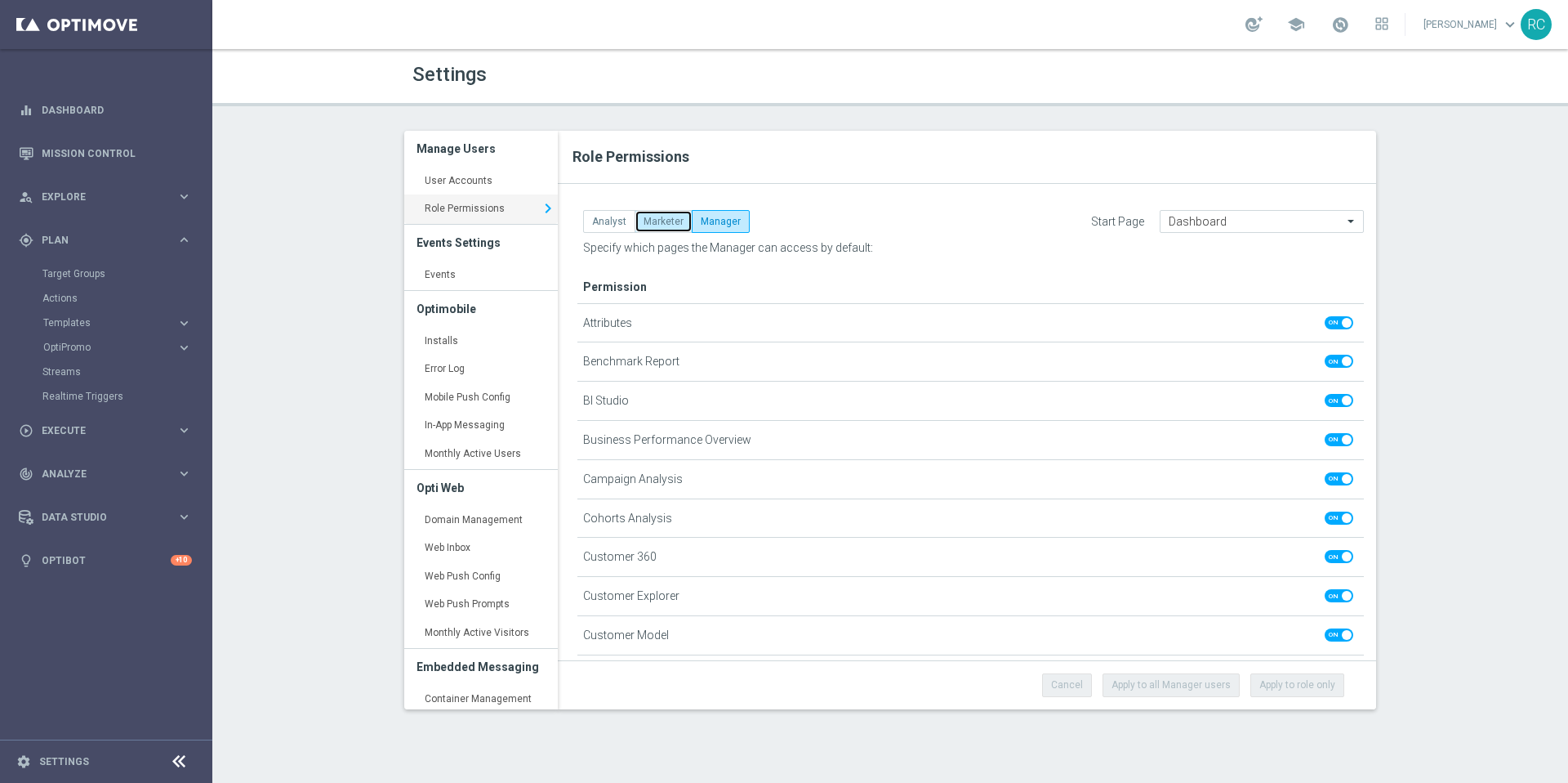
checkbox input "false"
click at [605, 222] on button "Analyst" at bounding box center [609, 221] width 52 height 23
checkbox input "false"
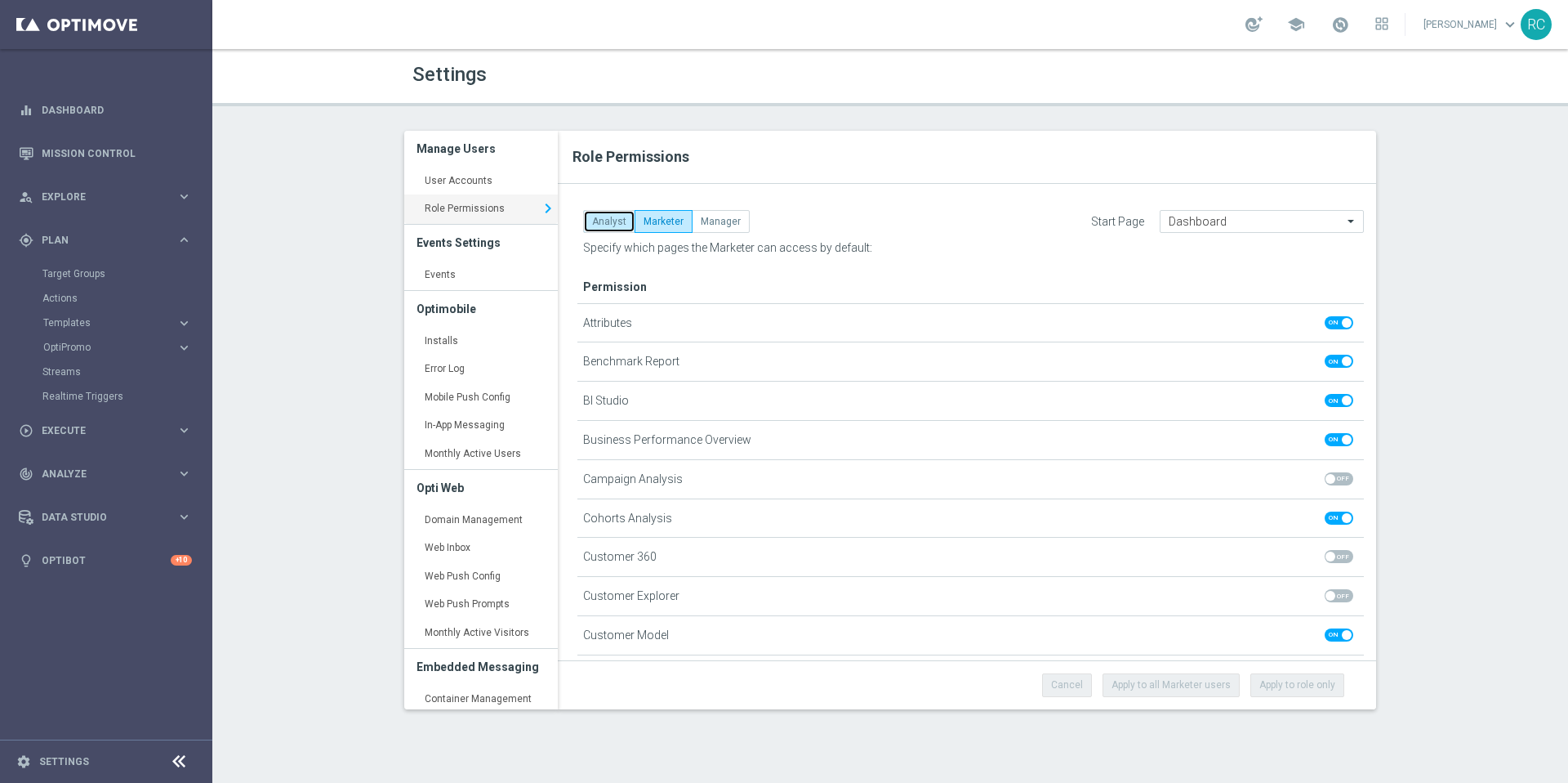
checkbox input "false"
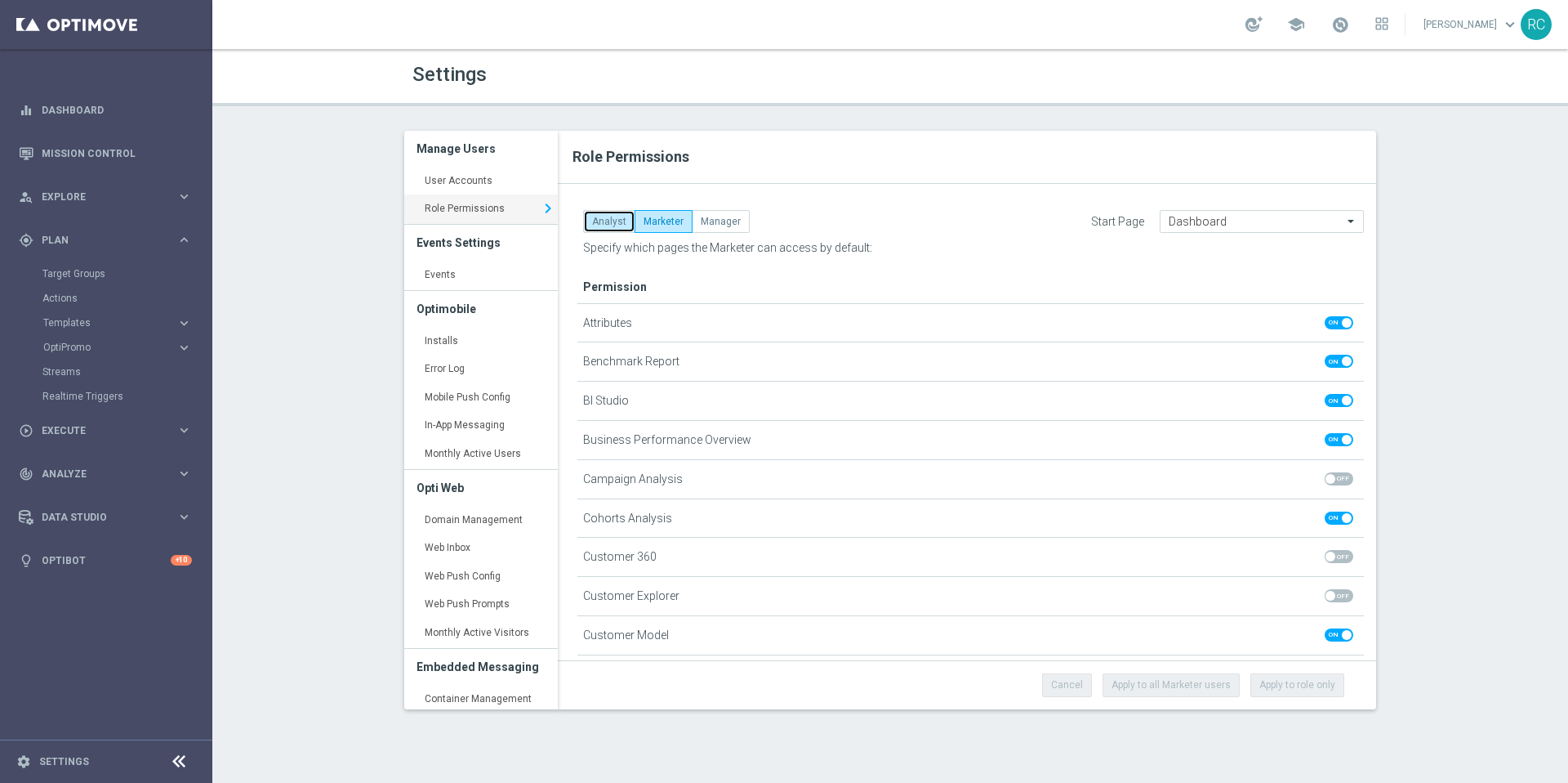
checkbox input "false"
checkbox input "true"
checkbox input "false"
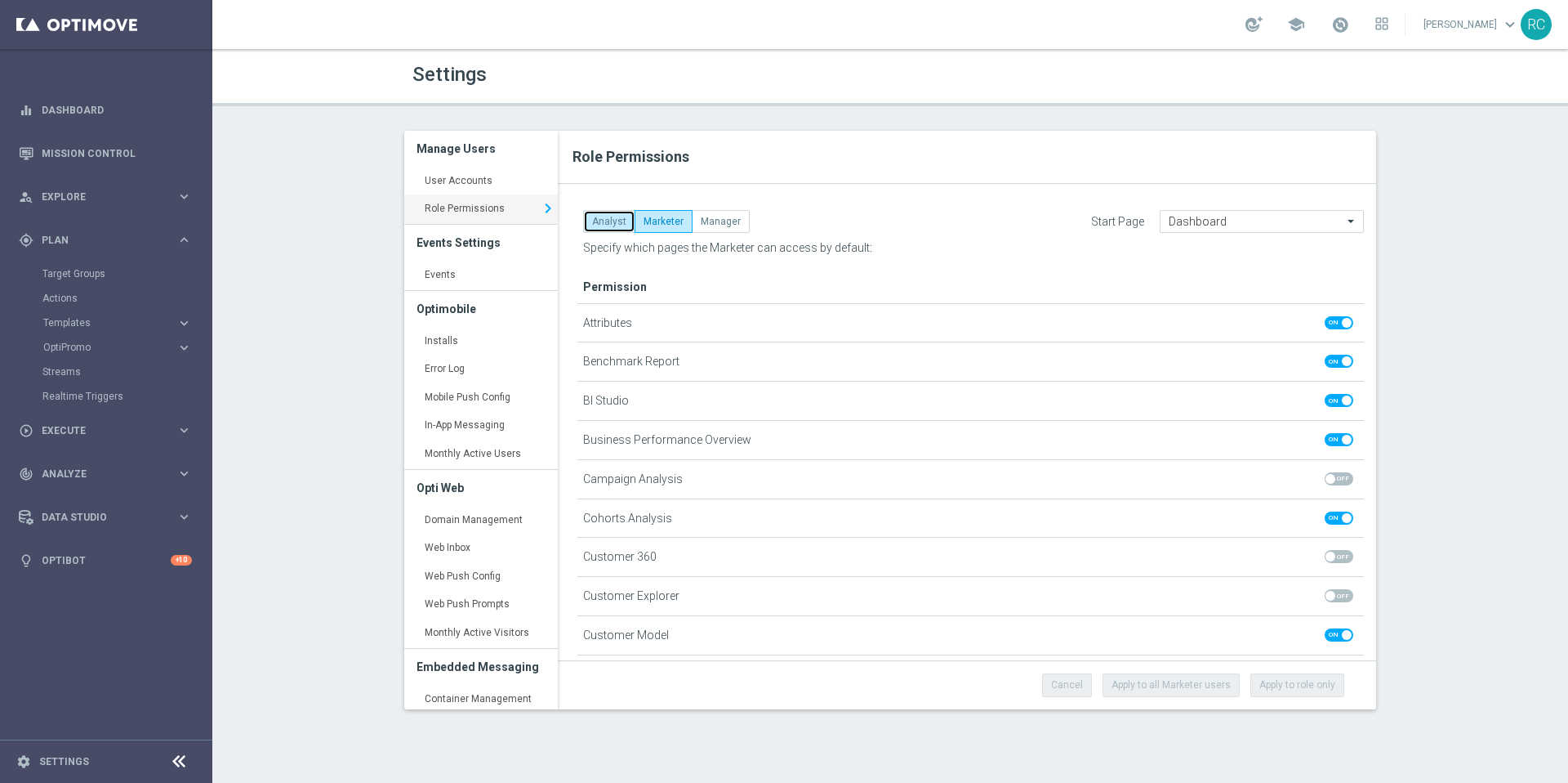
checkbox input "false"
checkbox input "true"
checkbox input "false"
